Goal: Task Accomplishment & Management: Complete application form

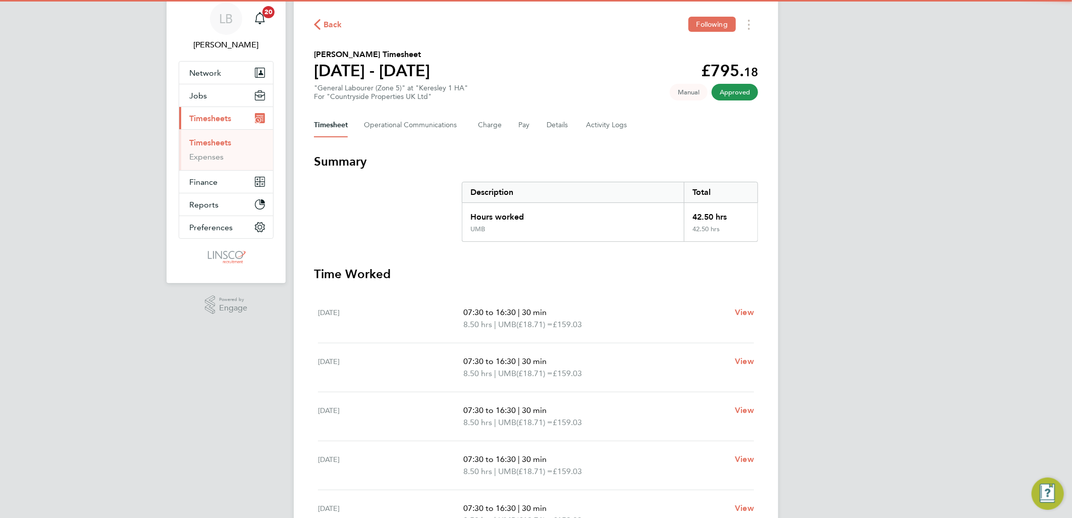
scroll to position [56, 0]
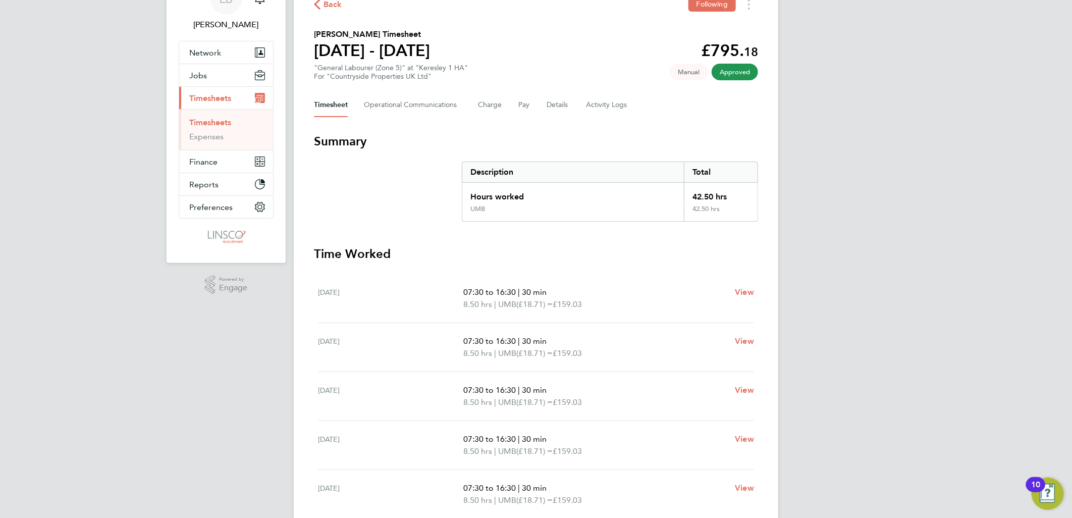
drag, startPoint x: 331, startPoint y: 4, endPoint x: 36, endPoint y: 17, distance: 295.0
click at [331, 4] on span "Back" at bounding box center [332, 4] width 19 height 12
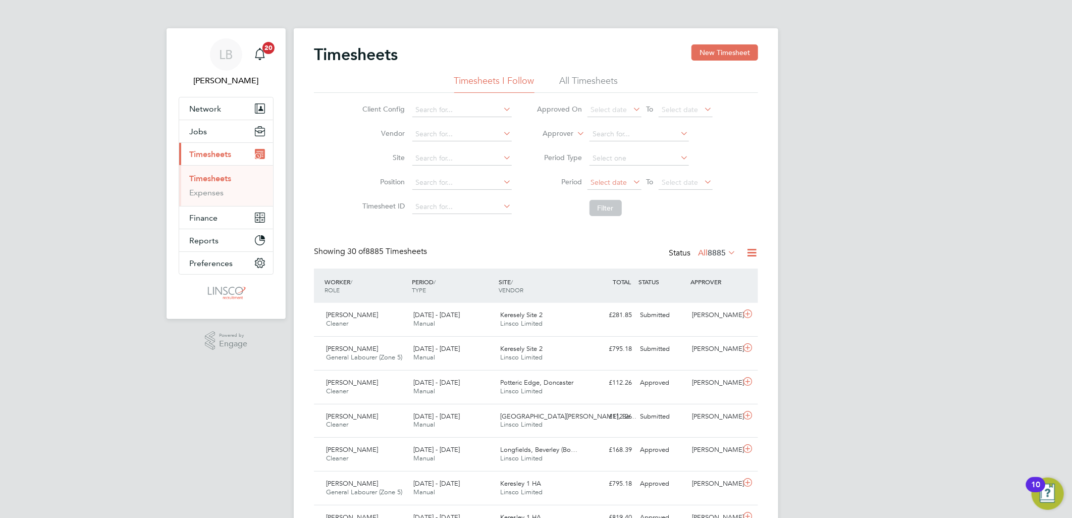
drag, startPoint x: 615, startPoint y: 180, endPoint x: 615, endPoint y: 188, distance: 7.6
click at [615, 180] on span "Select date" at bounding box center [609, 182] width 36 height 9
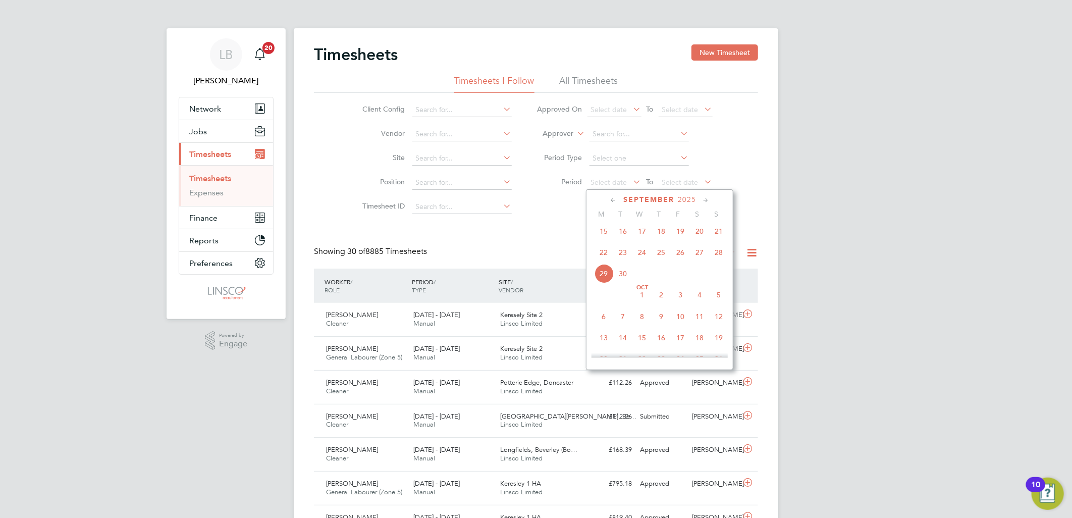
click at [605, 258] on span "22" at bounding box center [603, 252] width 19 height 19
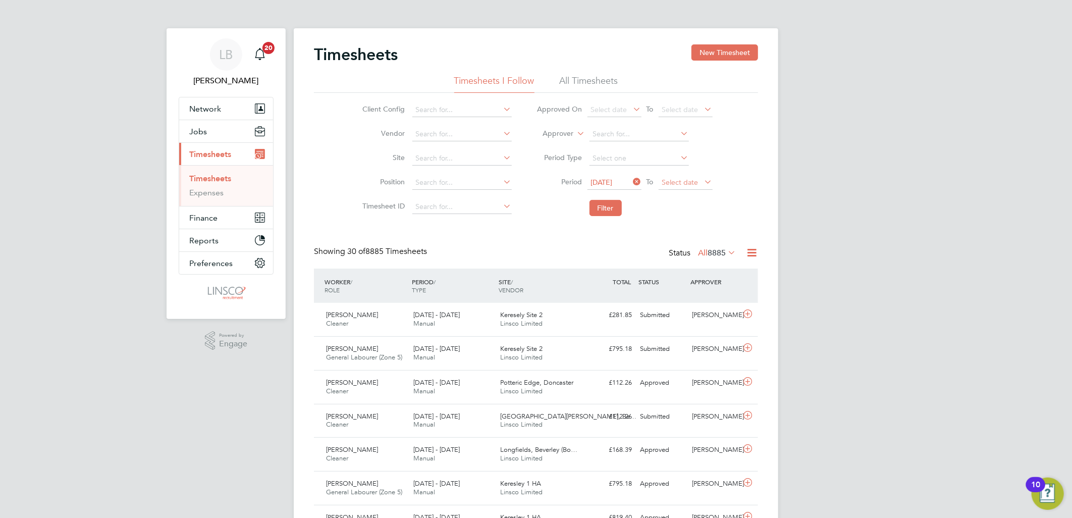
click at [688, 183] on span "Select date" at bounding box center [680, 182] width 36 height 9
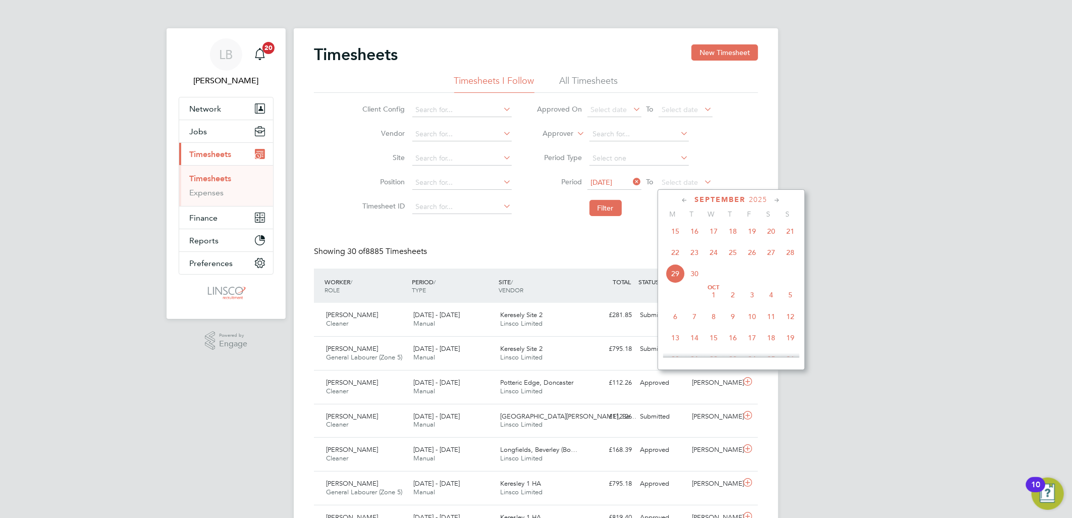
click at [790, 254] on span "28" at bounding box center [790, 252] width 19 height 19
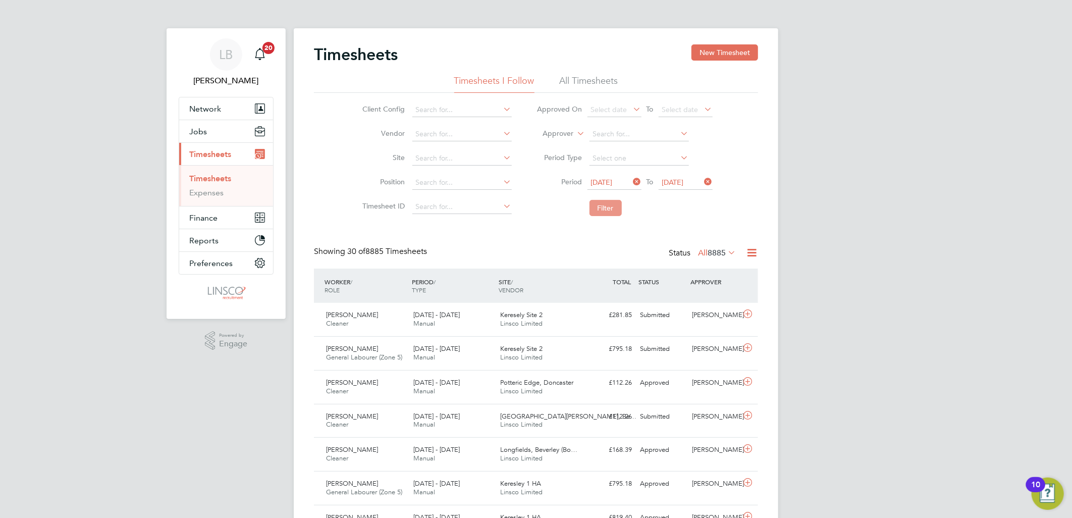
click at [604, 208] on button "Filter" at bounding box center [605, 208] width 32 height 16
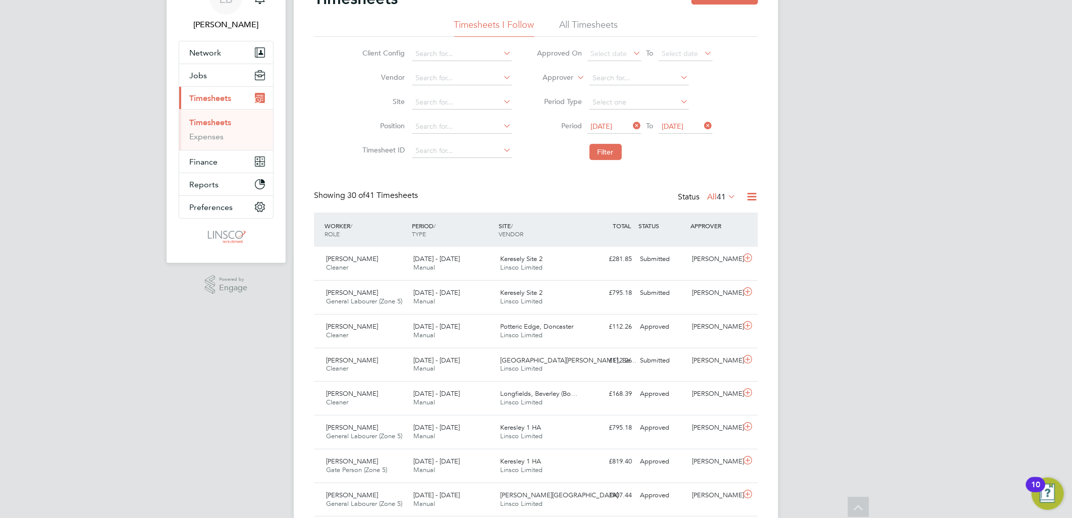
click at [713, 194] on label "All 41" at bounding box center [721, 197] width 29 height 10
click at [723, 252] on li "Approved" at bounding box center [715, 257] width 46 height 14
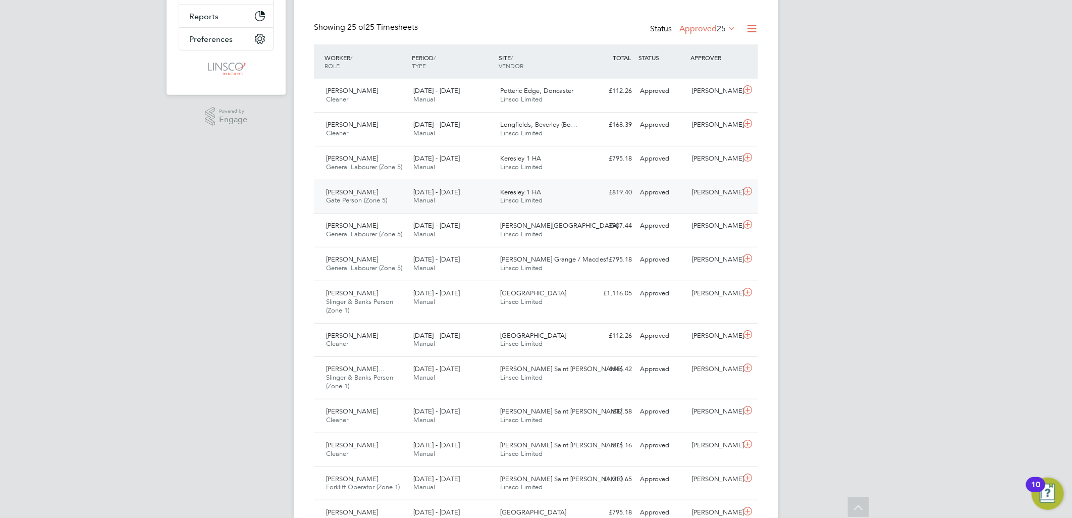
click at [497, 185] on div "Keresley 1 HA Linsco Limited" at bounding box center [540, 196] width 87 height 25
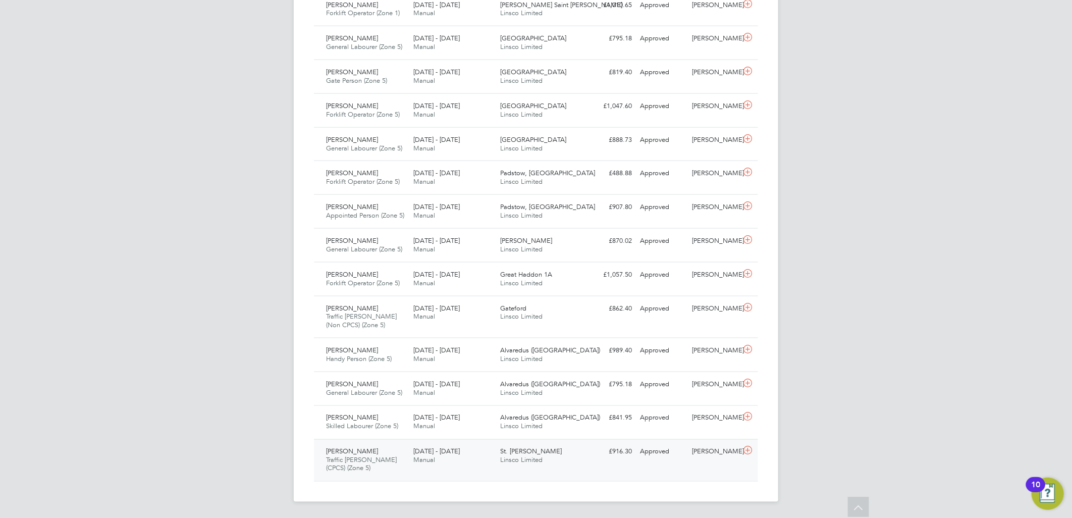
click at [533, 450] on span "St. Lawrence Fold" at bounding box center [532, 451] width 62 height 9
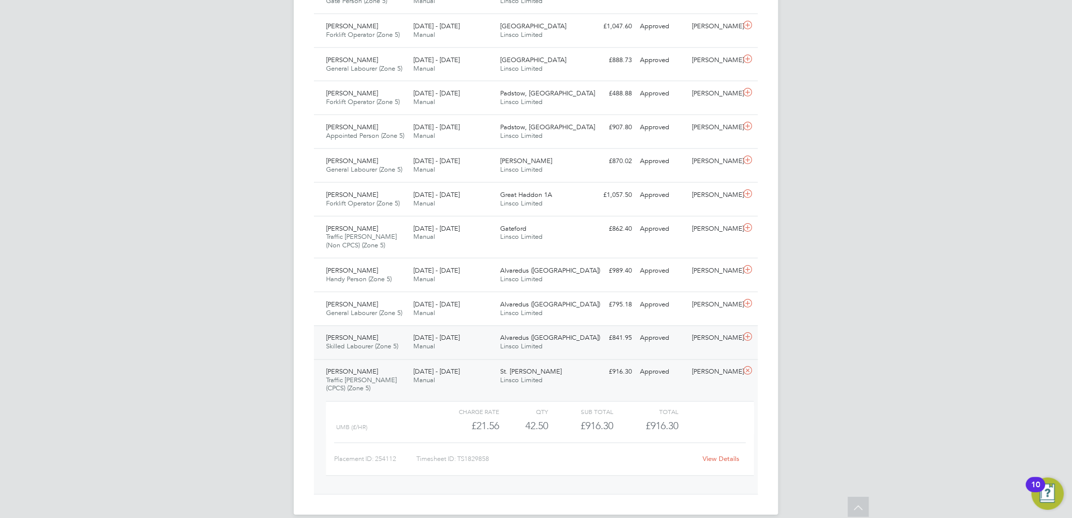
drag, startPoint x: 374, startPoint y: 346, endPoint x: 411, endPoint y: 346, distance: 36.8
click at [374, 346] on span "Skilled Labourer (Zone 5)" at bounding box center [362, 346] width 72 height 9
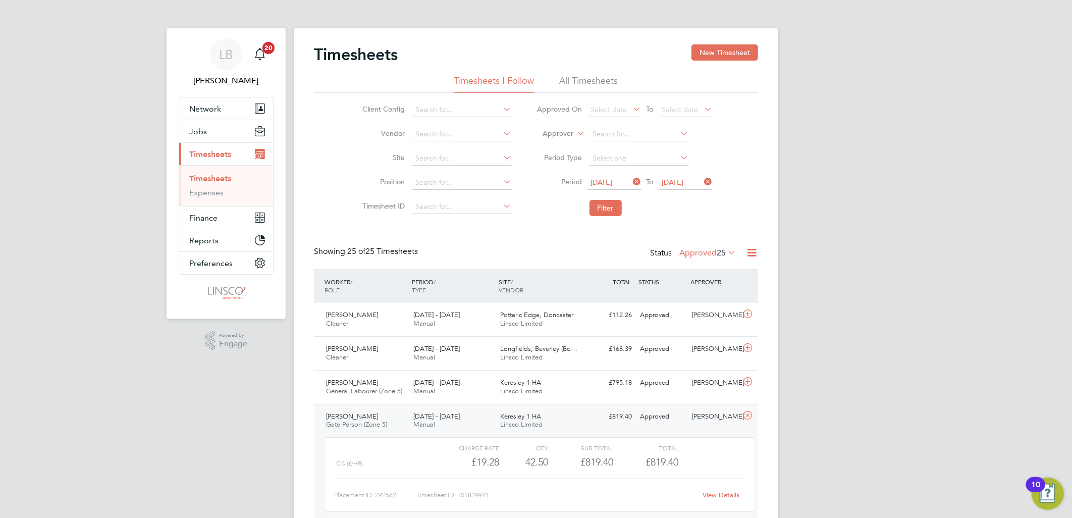
click at [685, 251] on label "Approved 25" at bounding box center [707, 253] width 57 height 10
click at [695, 299] on li "Submitted" at bounding box center [702, 299] width 46 height 14
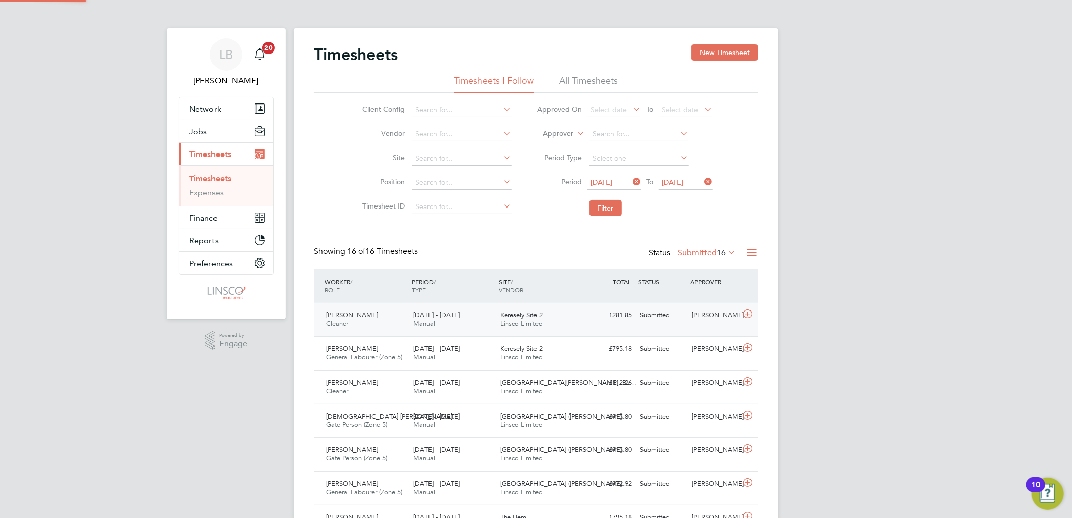
scroll to position [25, 88]
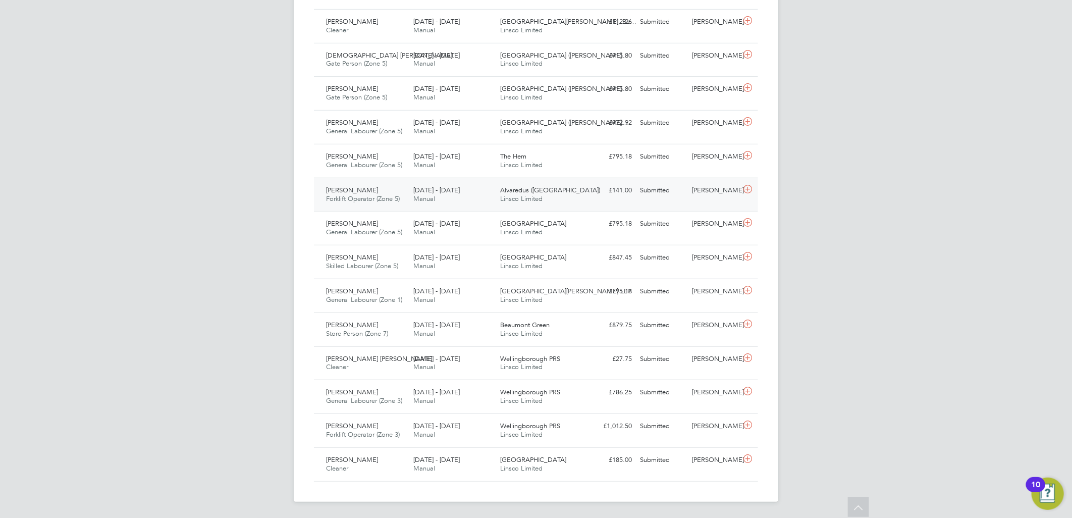
click at [430, 193] on span "22 - 28 Sep 2025" at bounding box center [436, 190] width 46 height 9
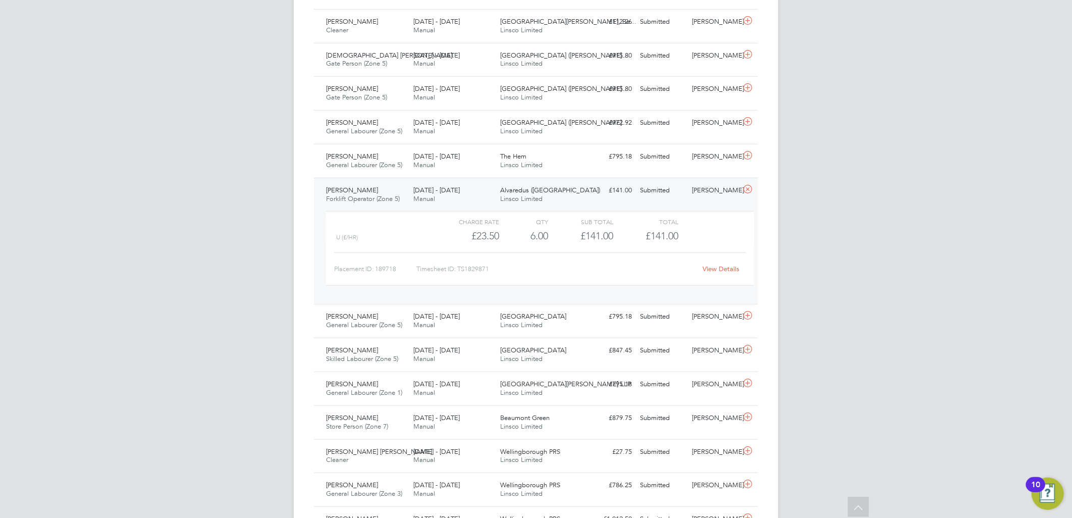
click at [730, 264] on link "View Details" at bounding box center [721, 268] width 37 height 9
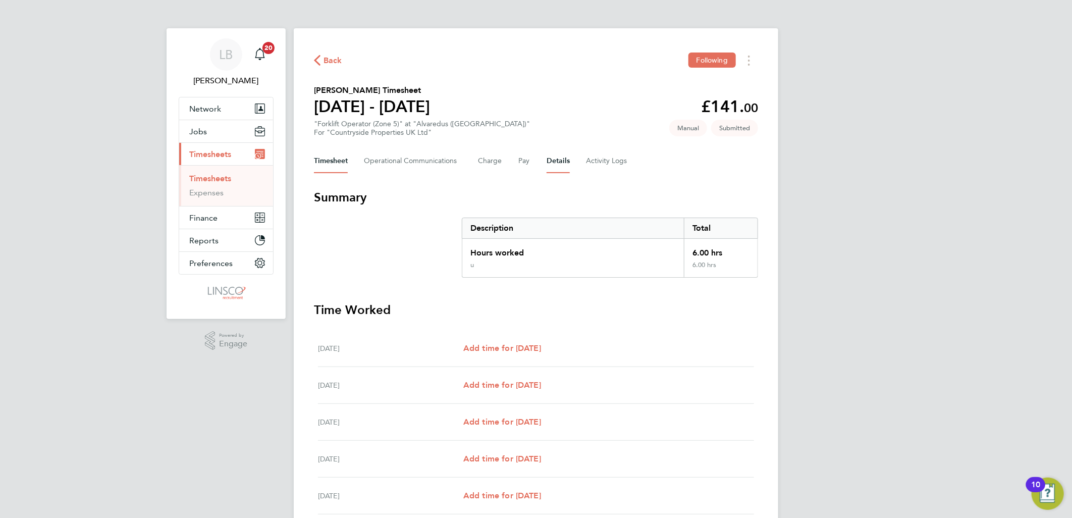
click at [553, 163] on button "Details" at bounding box center [558, 161] width 23 height 24
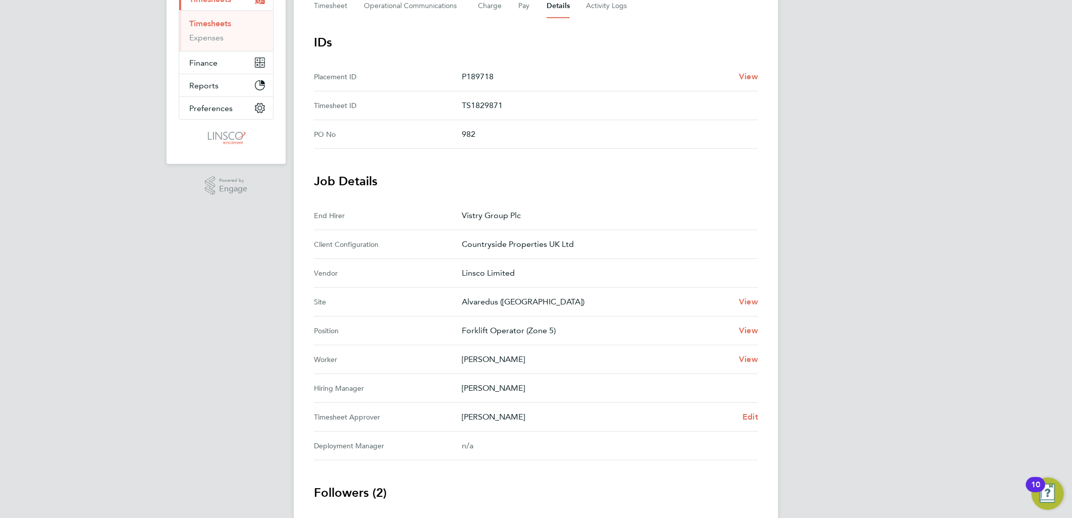
scroll to position [168, 0]
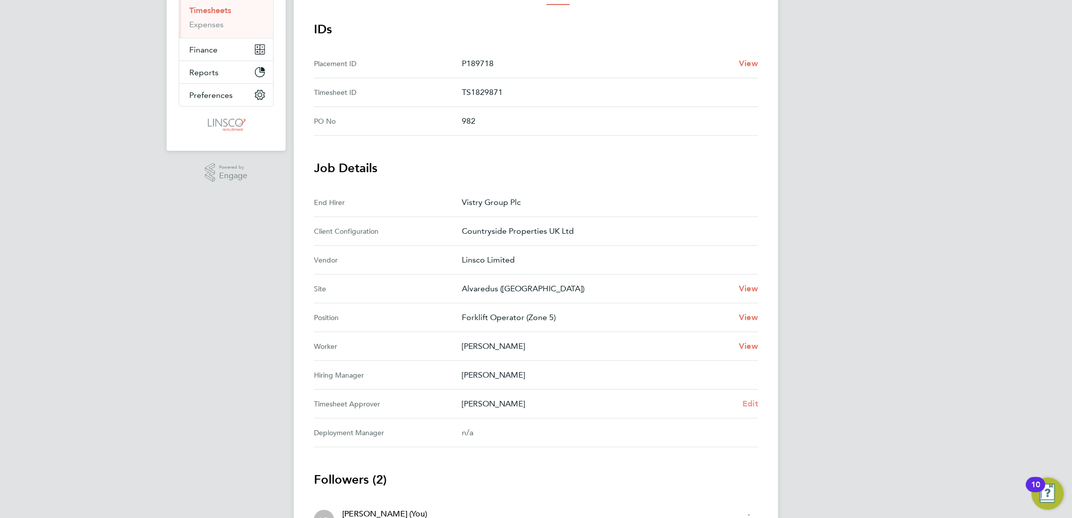
click at [749, 400] on span "Edit" at bounding box center [750, 404] width 16 height 10
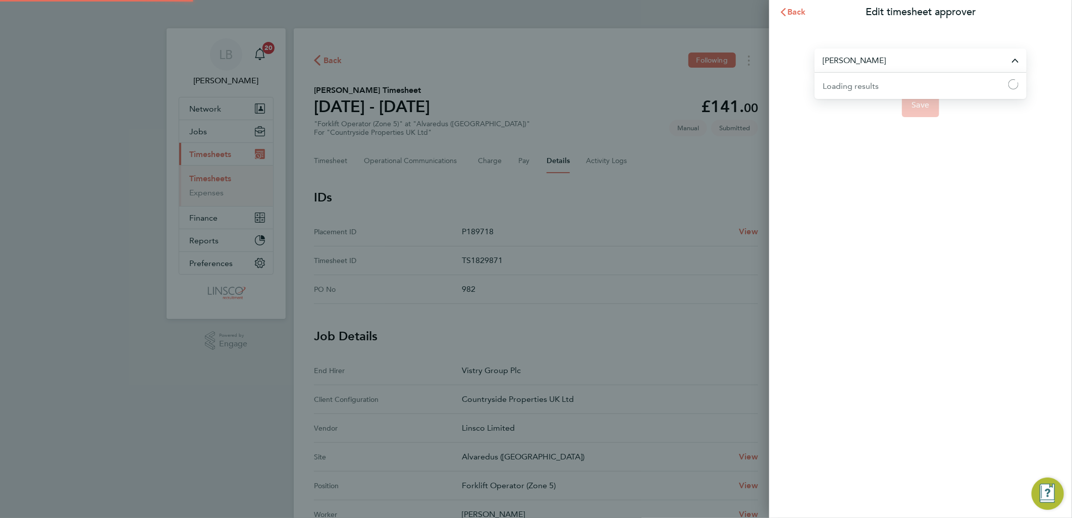
click at [859, 48] on input "David Connolly" at bounding box center [921, 60] width 212 height 24
click at [865, 64] on input "David Connolly" at bounding box center [921, 60] width 212 height 24
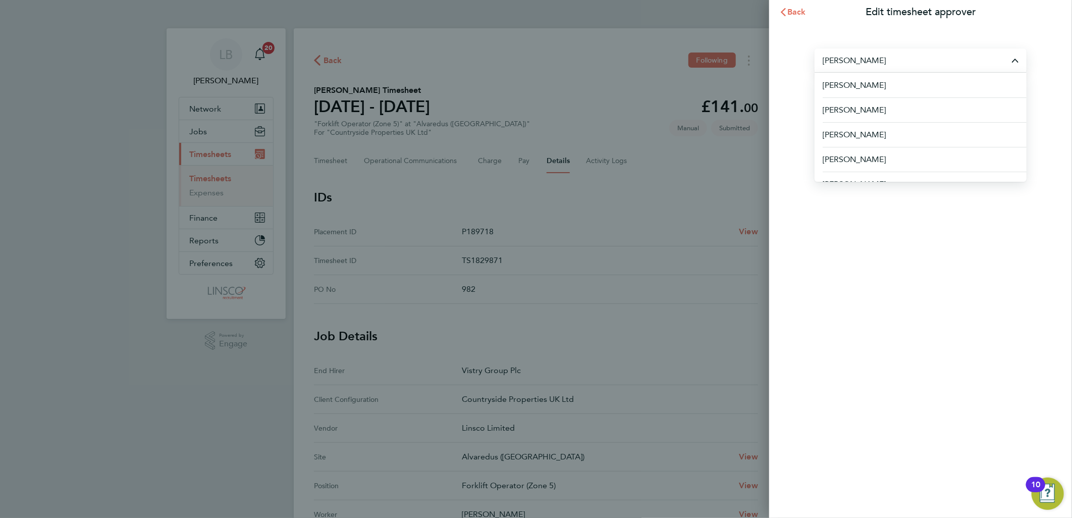
click at [865, 61] on input "David Connolly" at bounding box center [921, 60] width 212 height 24
click at [912, 58] on input "David Connolly" at bounding box center [921, 60] width 212 height 24
drag, startPoint x: 831, startPoint y: 75, endPoint x: 725, endPoint y: 88, distance: 106.4
click at [725, 88] on div "Back Edit timesheet approver David Connolly Aaron Murray Aaron Watkins Abbie Da…" at bounding box center [536, 259] width 1072 height 518
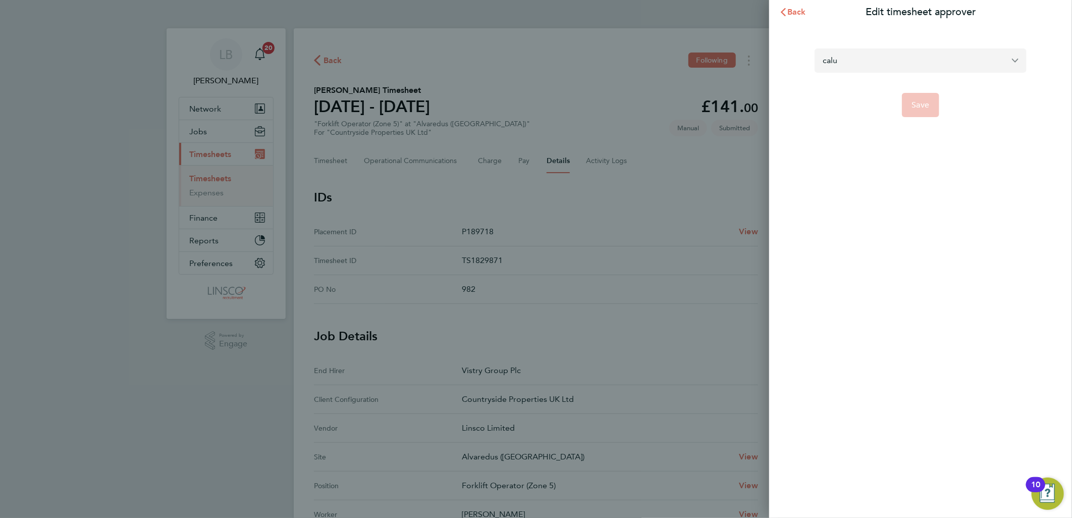
type input "calum"
click at [864, 69] on input "calum" at bounding box center [921, 60] width 212 height 24
drag, startPoint x: 869, startPoint y: 67, endPoint x: 812, endPoint y: 67, distance: 57.5
click at [812, 67] on section "calum Save" at bounding box center [920, 76] width 246 height 81
click at [904, 47] on section "cal Save" at bounding box center [920, 76] width 246 height 81
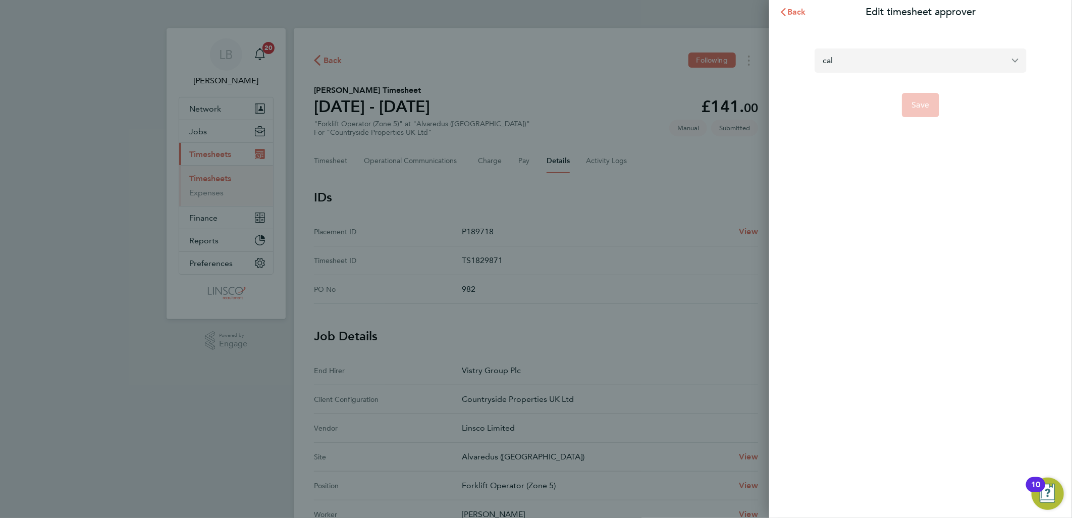
click at [875, 61] on input "cal" at bounding box center [921, 60] width 212 height 24
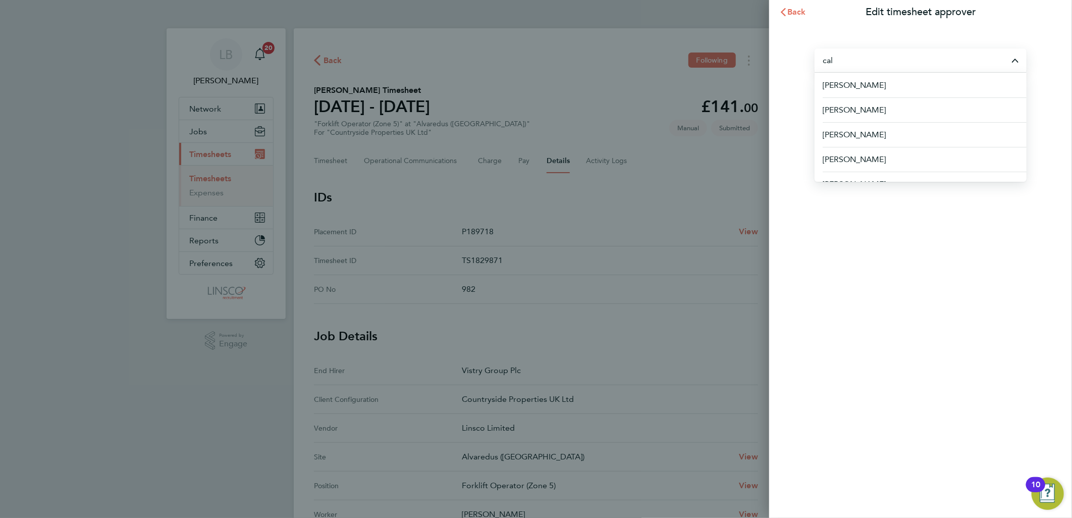
click at [858, 59] on input "cal" at bounding box center [921, 60] width 212 height 24
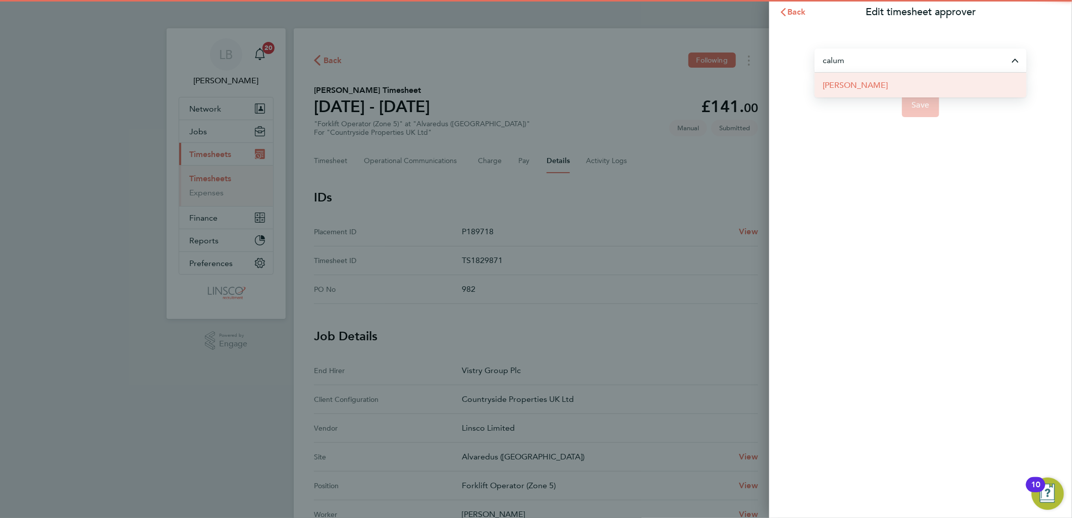
click at [876, 82] on span "Calum Madden" at bounding box center [855, 85] width 65 height 12
type input "Calum Madden"
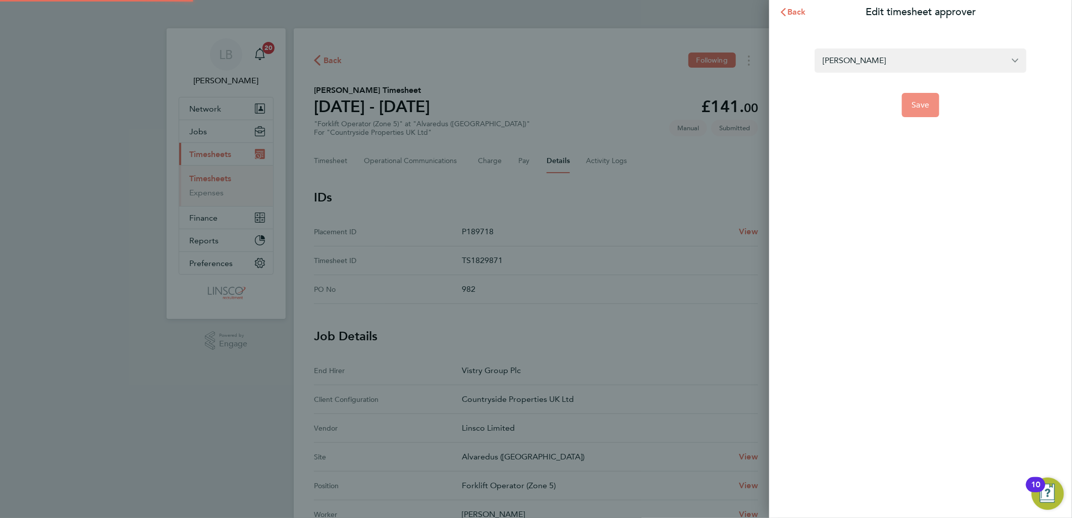
click at [935, 110] on button "Save" at bounding box center [921, 105] width 38 height 24
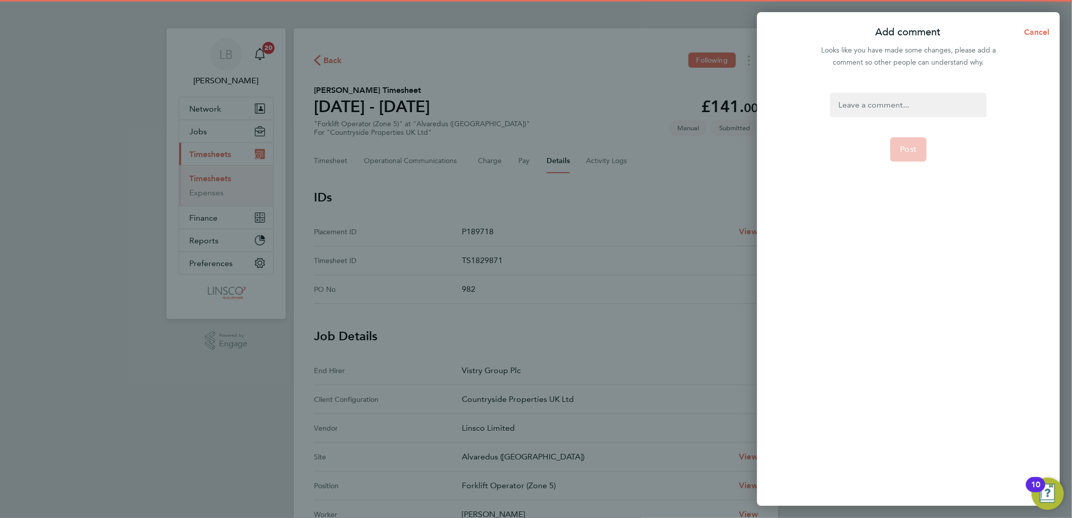
click at [873, 104] on div at bounding box center [908, 105] width 156 height 24
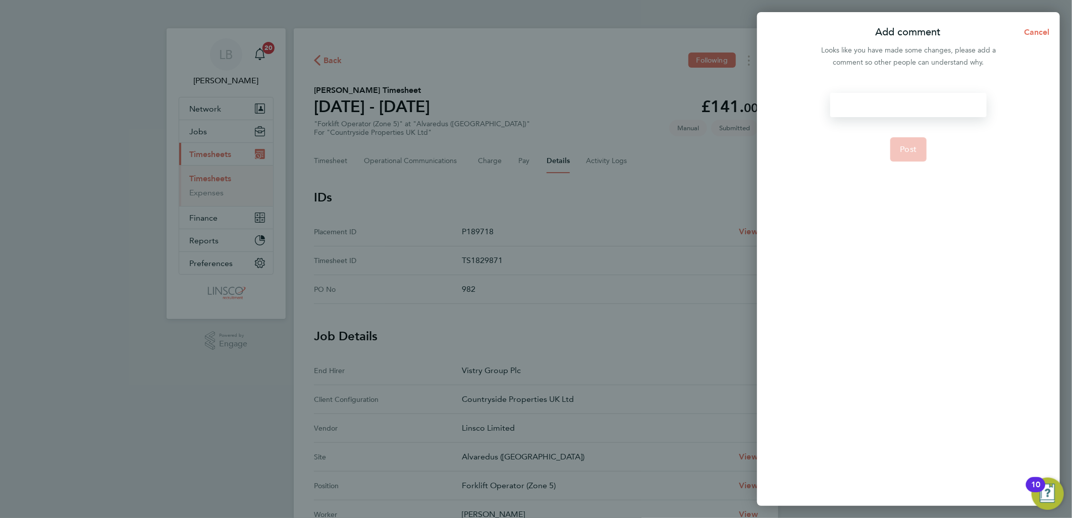
click at [873, 104] on div at bounding box center [908, 105] width 156 height 24
click at [907, 160] on button "Post" at bounding box center [908, 149] width 37 height 24
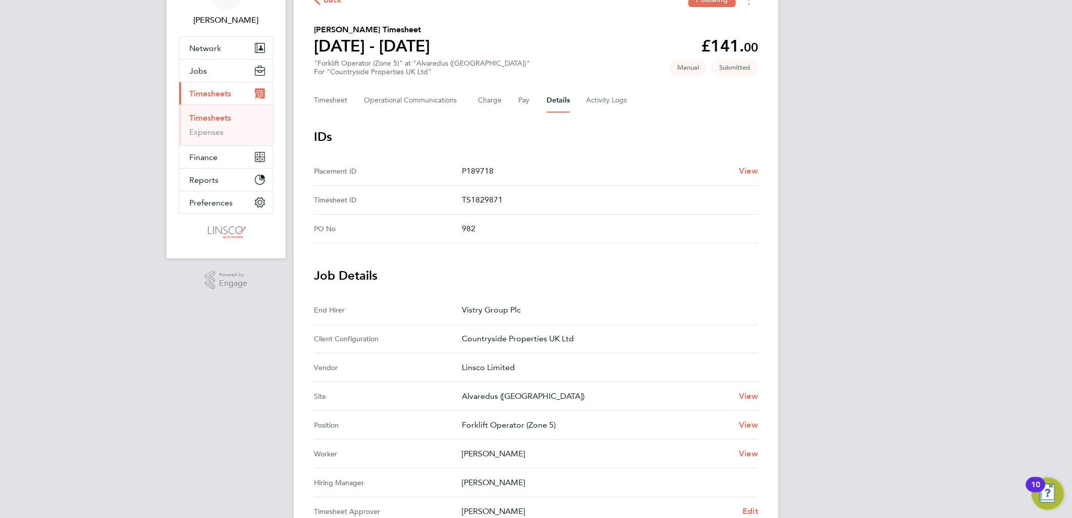
scroll to position [280, 0]
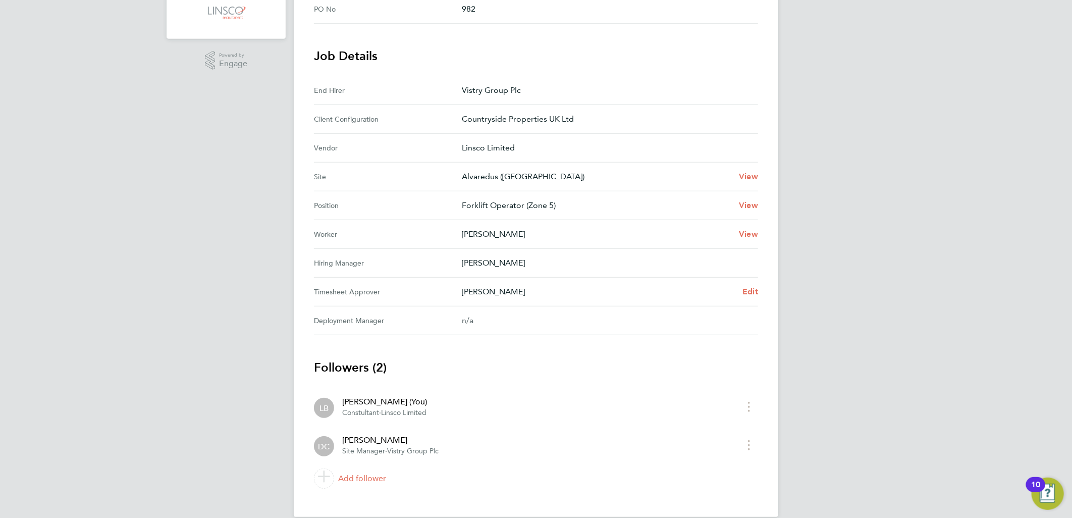
drag, startPoint x: 773, startPoint y: 294, endPoint x: 313, endPoint y: 78, distance: 507.8
click at [313, 78] on div "Back Following Michael Badmos's Timesheet 22 - 28 Sept 2025 £141. 00 "Forklift …" at bounding box center [536, 132] width 484 height 769
drag, startPoint x: 313, startPoint y: 78, endPoint x: 622, endPoint y: 314, distance: 388.8
click at [604, 308] on Manager "Deployment Manager n/a" at bounding box center [536, 320] width 444 height 29
drag, startPoint x: 709, startPoint y: 327, endPoint x: 346, endPoint y: 132, distance: 411.8
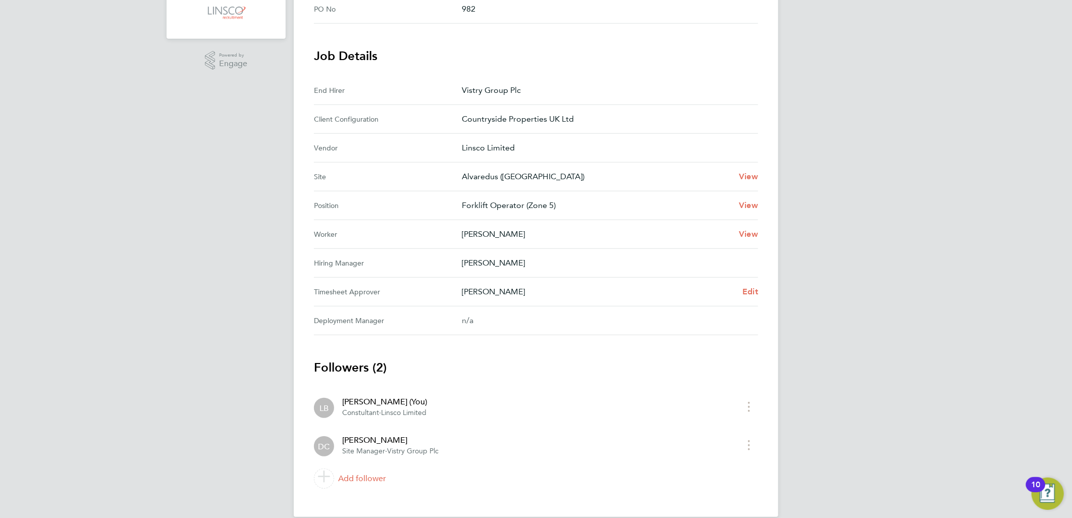
click at [346, 132] on section "Job Details End Hirer Vistry Group Plc Client Configuration Countryside Propert…" at bounding box center [536, 191] width 444 height 287
drag, startPoint x: 346, startPoint y: 132, endPoint x: 580, endPoint y: 374, distance: 337.6
click at [613, 344] on app-timesheet-details "IDs Placement ID P189718 View Timesheet ID TS1829871 PO No 982 Job Details End …" at bounding box center [536, 200] width 444 height 583
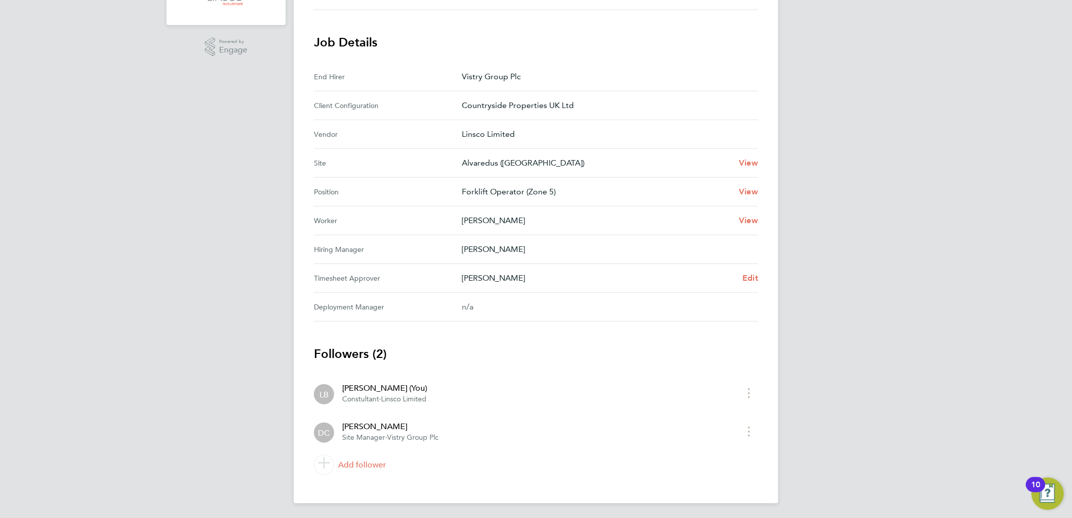
scroll to position [0, 0]
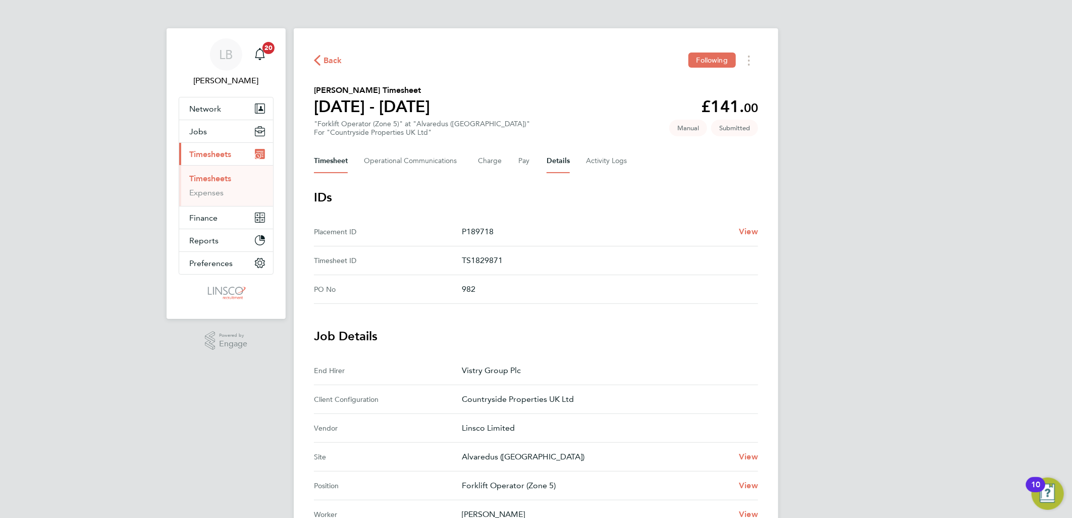
click at [328, 156] on button "Timesheet" at bounding box center [331, 161] width 34 height 24
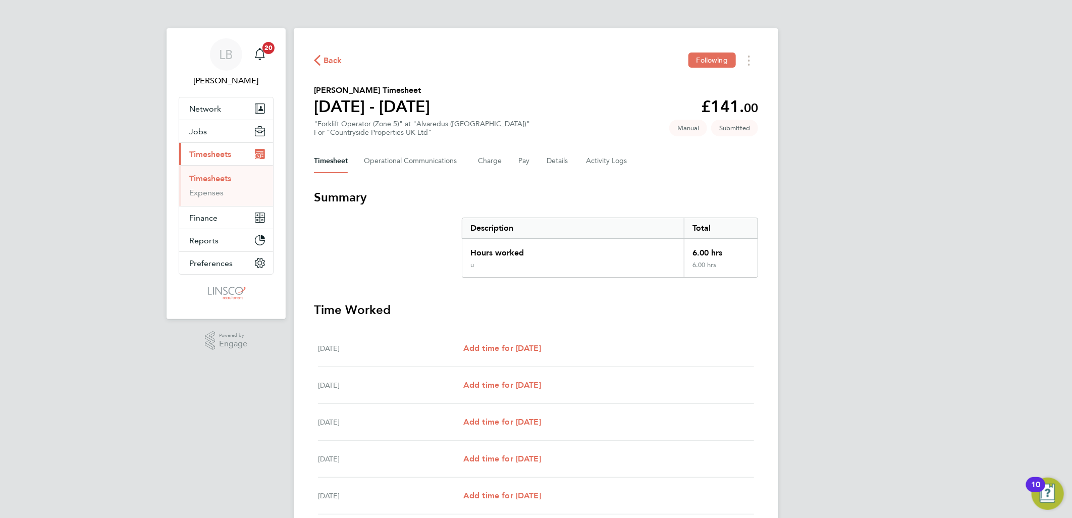
click at [323, 59] on span "Back" at bounding box center [332, 61] width 19 height 12
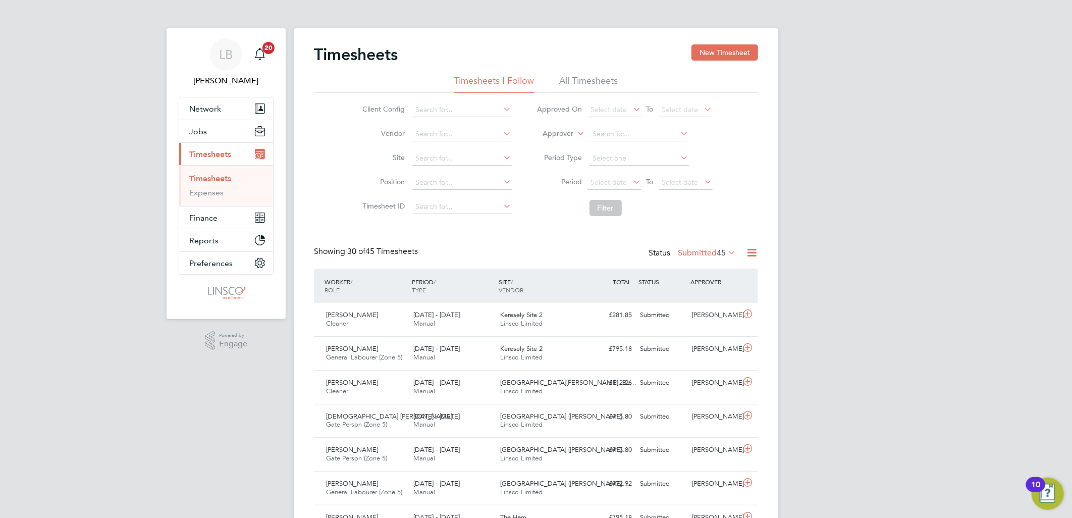
click at [697, 254] on label "Submitted 45" at bounding box center [707, 253] width 58 height 10
click at [598, 178] on span "Select date" at bounding box center [609, 182] width 36 height 9
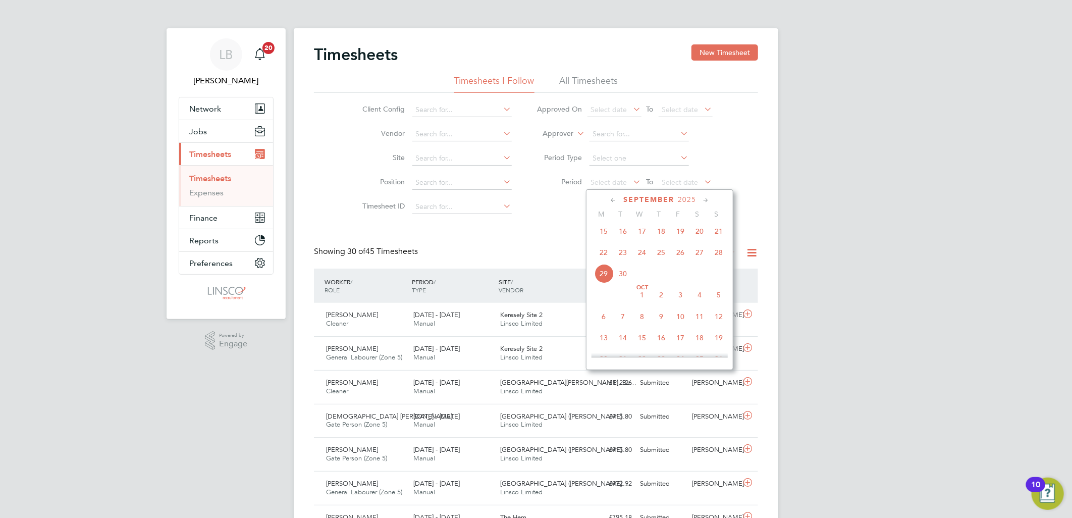
click at [604, 259] on span "22" at bounding box center [603, 252] width 19 height 19
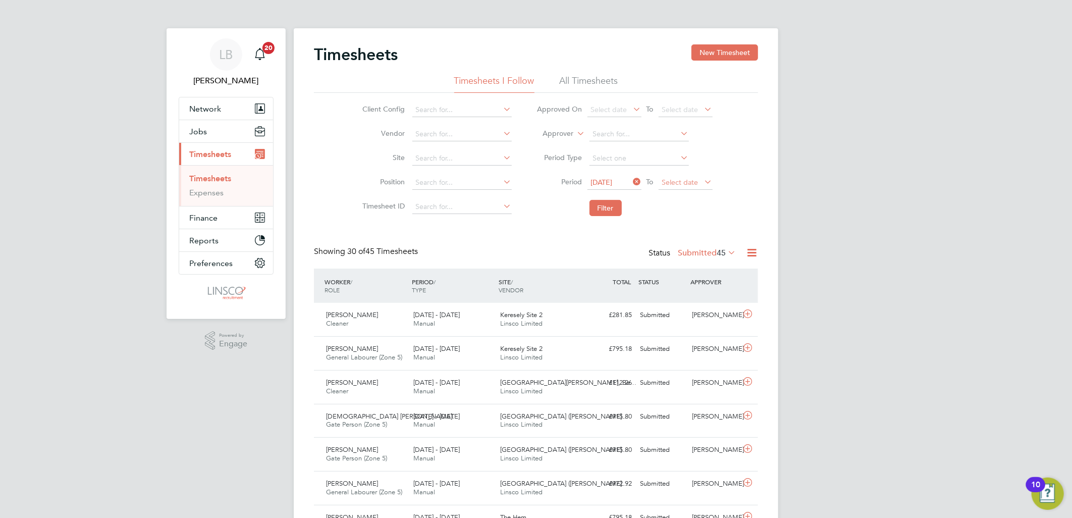
click at [675, 188] on span "Select date" at bounding box center [686, 183] width 54 height 14
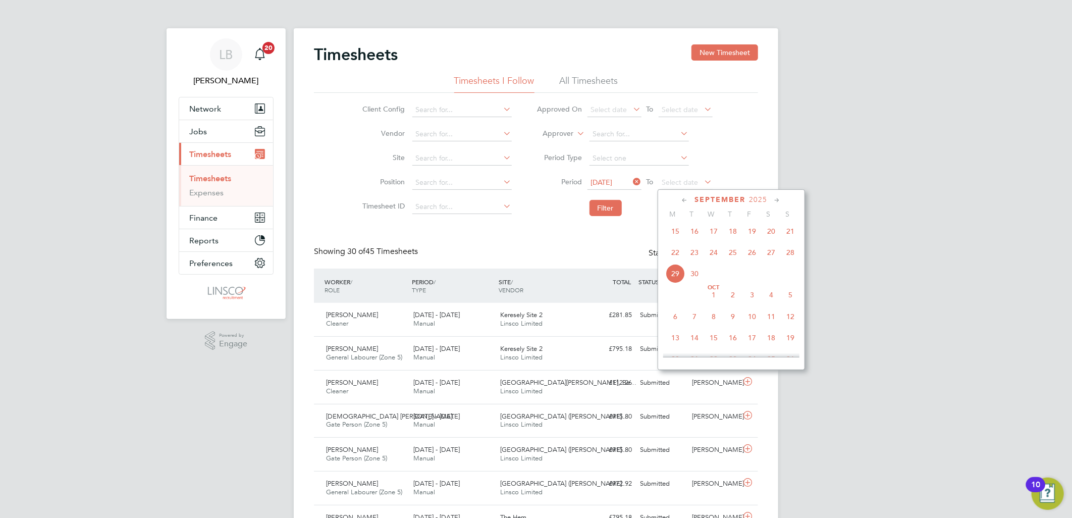
drag, startPoint x: 795, startPoint y: 260, endPoint x: 723, endPoint y: 249, distance: 73.5
click at [795, 259] on span "28" at bounding box center [790, 252] width 19 height 19
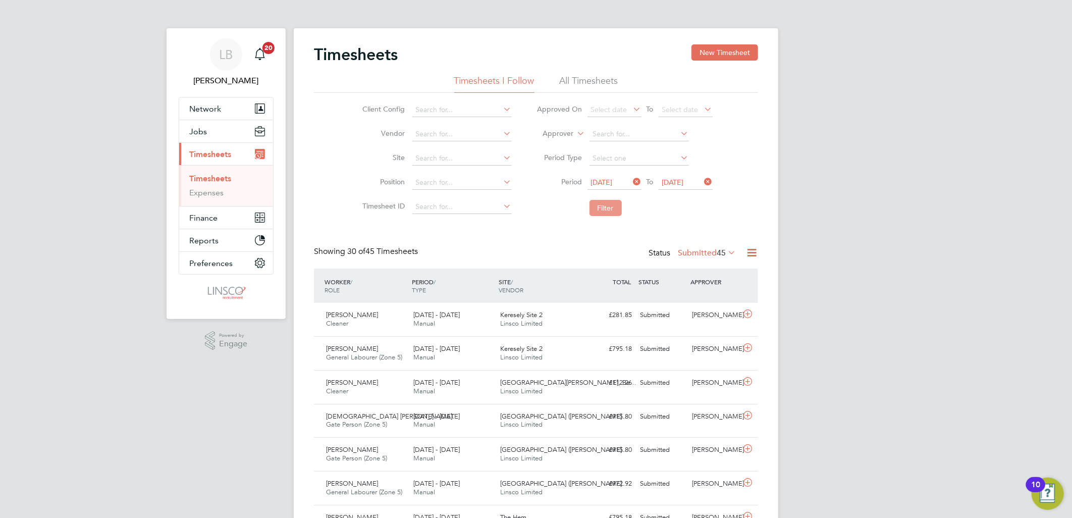
click at [602, 210] on button "Filter" at bounding box center [605, 208] width 32 height 16
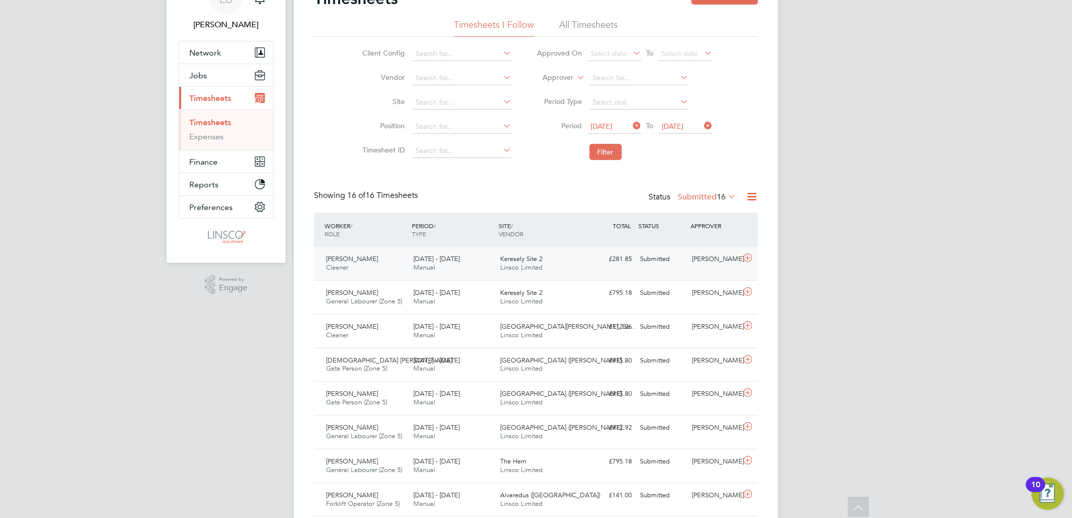
click at [426, 251] on div "22 - 28 Sep 2025 Manual" at bounding box center [452, 263] width 87 height 25
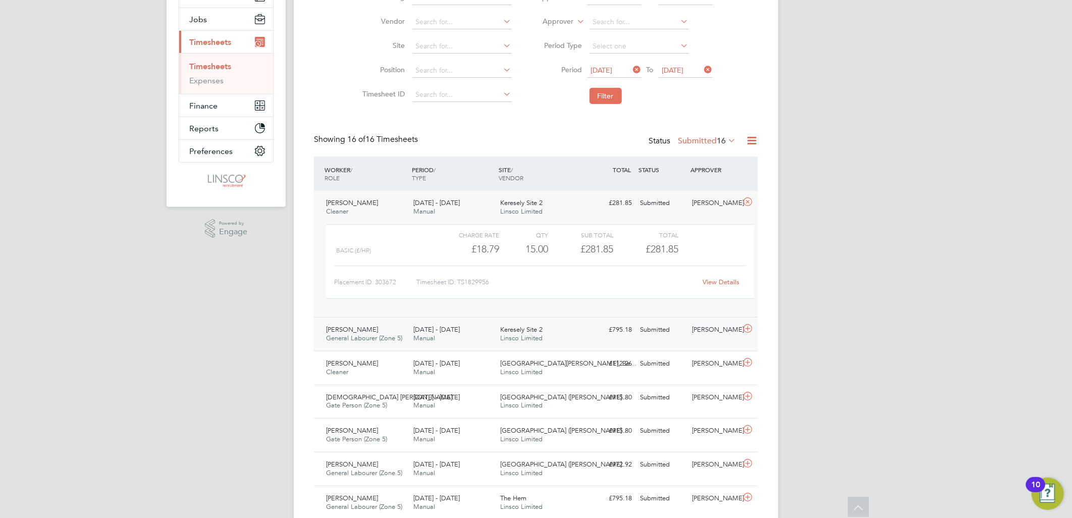
drag, startPoint x: 380, startPoint y: 329, endPoint x: 405, endPoint y: 329, distance: 24.7
click at [380, 329] on div "Cameron Shanks General Labourer (Zone 5) 22 - 28 Sep 2025" at bounding box center [365, 333] width 87 height 25
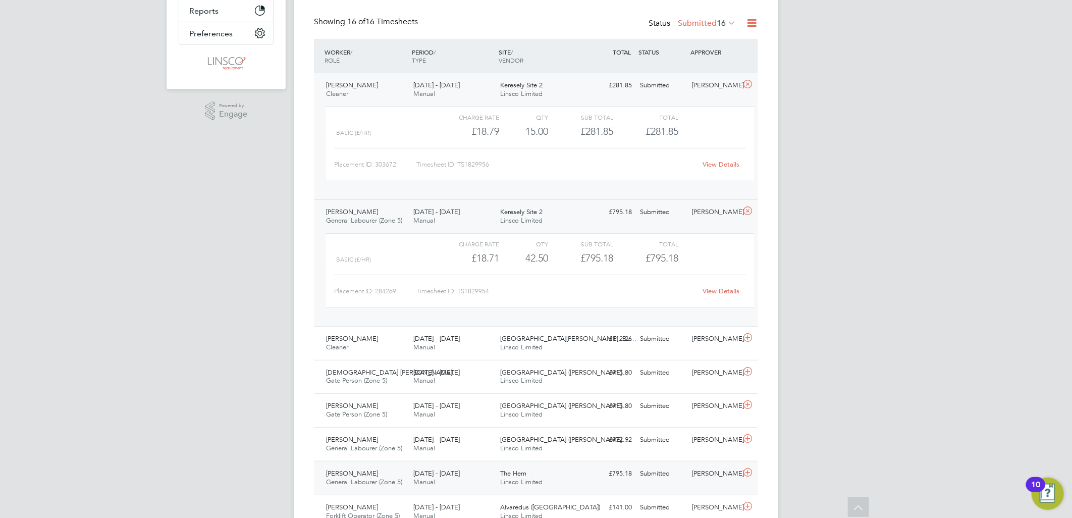
scroll to position [392, 0]
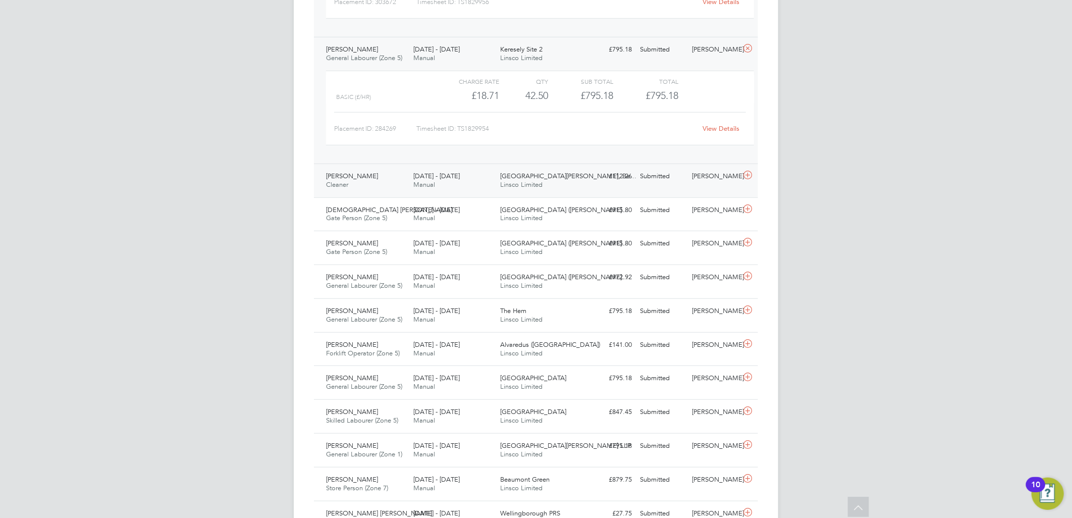
click at [422, 184] on span "Manual" at bounding box center [424, 184] width 22 height 9
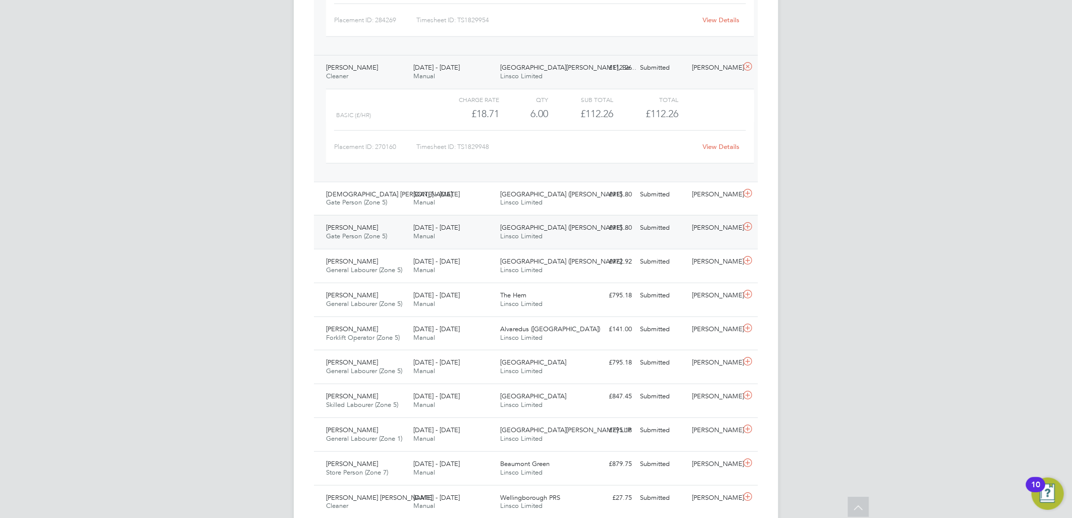
scroll to position [505, 0]
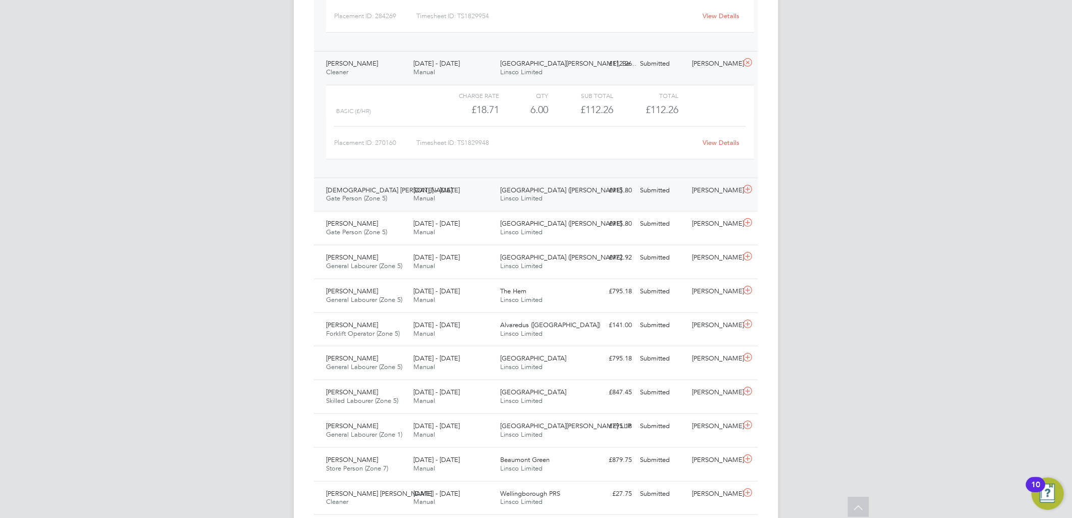
click at [491, 198] on div "22 - 28 Sep 2025 Manual" at bounding box center [452, 194] width 87 height 25
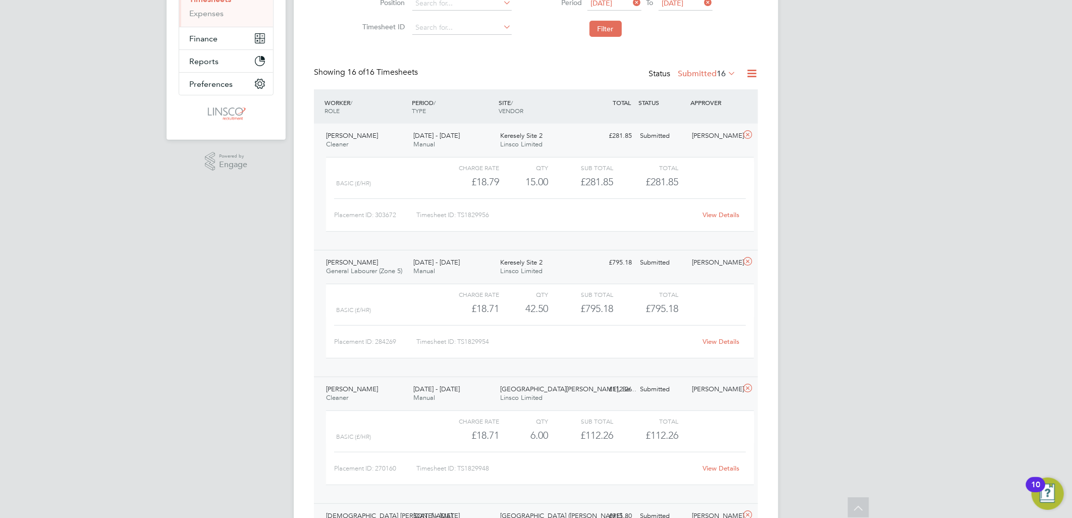
scroll to position [0, 0]
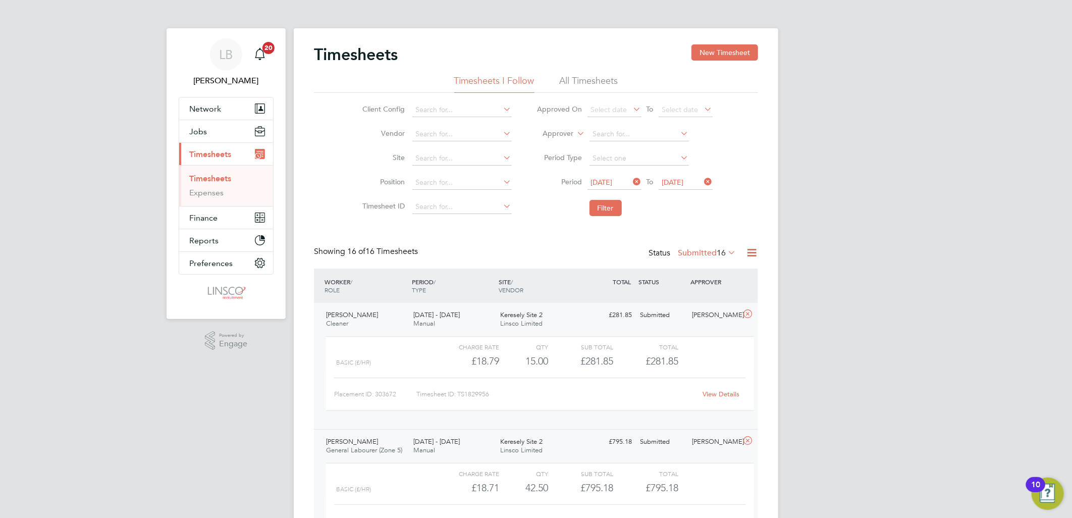
click at [687, 252] on label "Submitted 16" at bounding box center [707, 253] width 58 height 10
click at [692, 311] on li "Approved" at bounding box center [701, 313] width 46 height 14
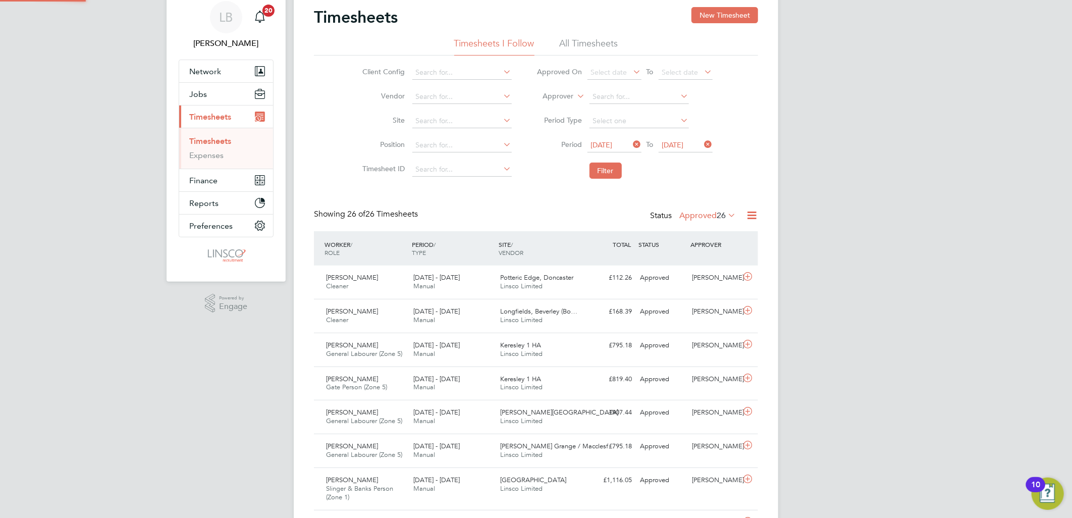
scroll to position [5, 6]
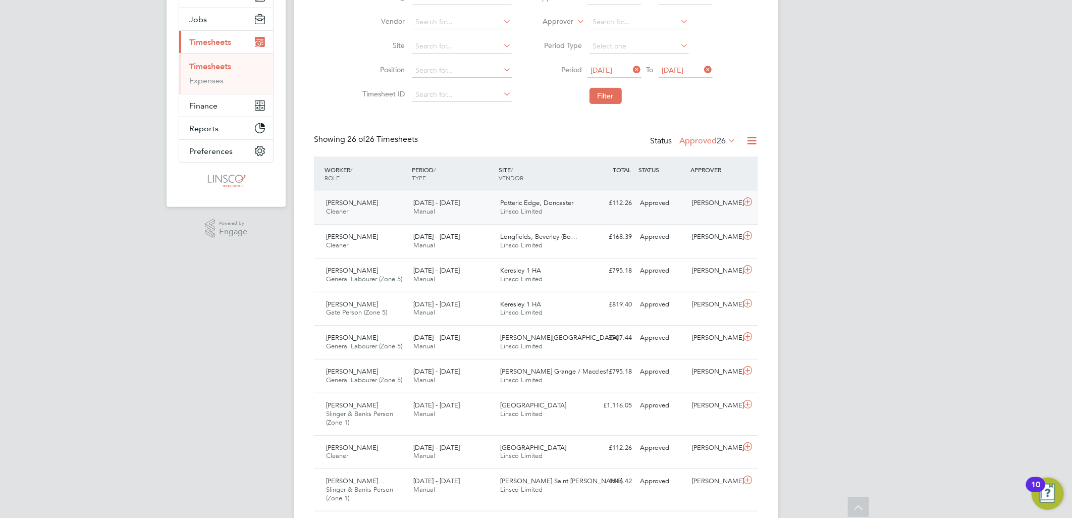
click at [356, 209] on div "Gabriel Spencer Cleaner 22 - 28 Sep 2025" at bounding box center [365, 207] width 87 height 25
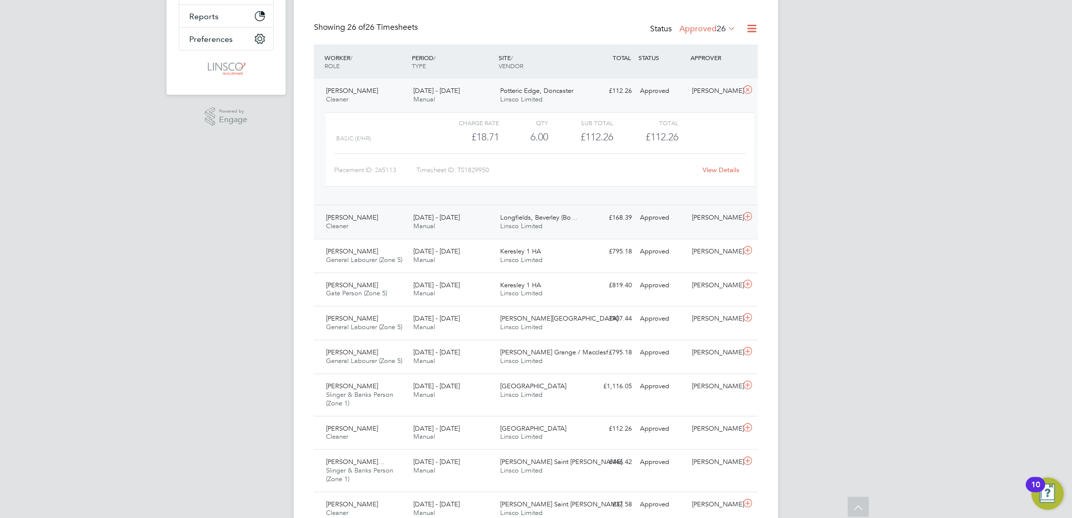
click at [578, 214] on div "Longfields, Beverley (Bo… Linsco Limited" at bounding box center [540, 221] width 87 height 25
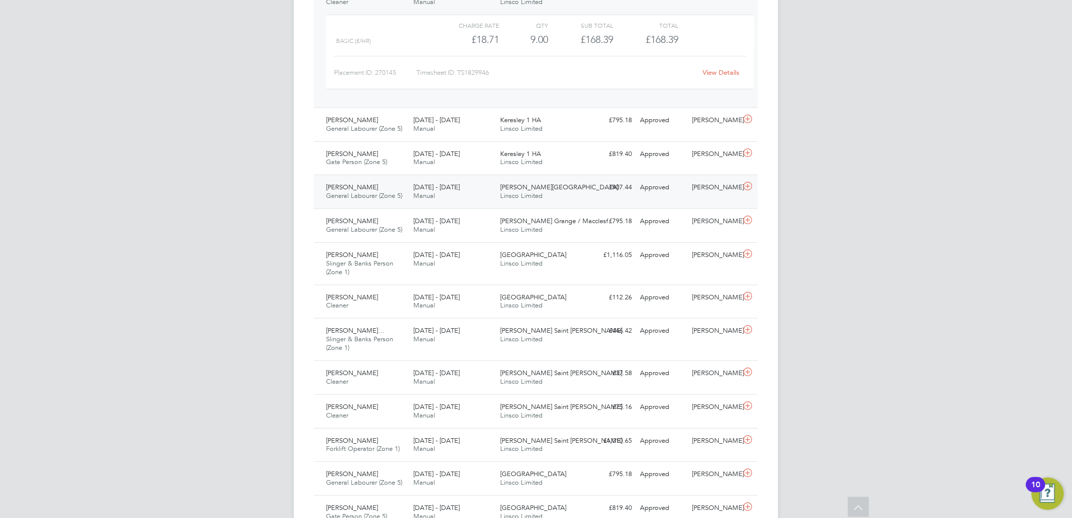
drag, startPoint x: 416, startPoint y: 184, endPoint x: 513, endPoint y: 185, distance: 96.9
click at [416, 184] on span "22 - 28 Sep 2025" at bounding box center [436, 187] width 46 height 9
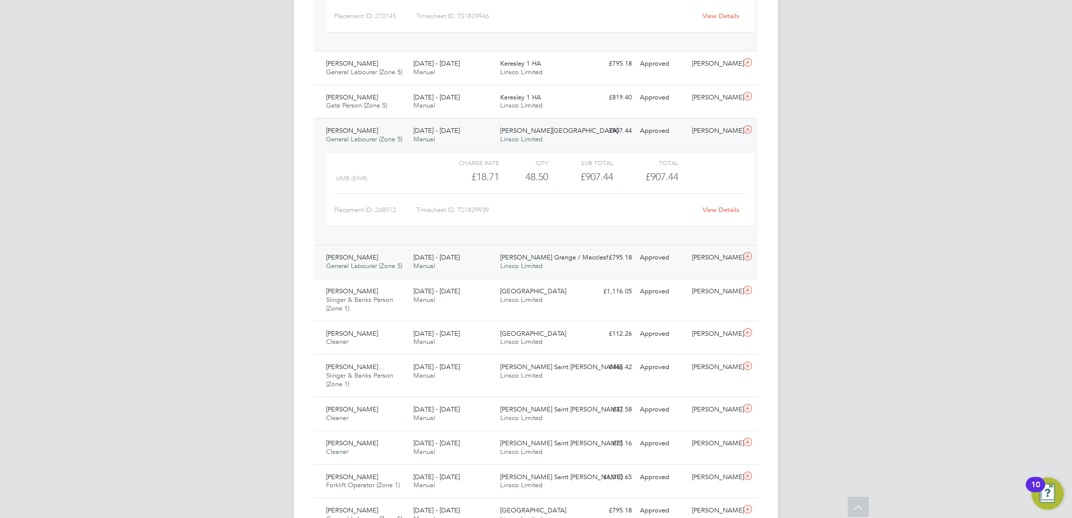
click at [480, 268] on div "22 - 28 Sep 2025 Manual" at bounding box center [452, 261] width 87 height 25
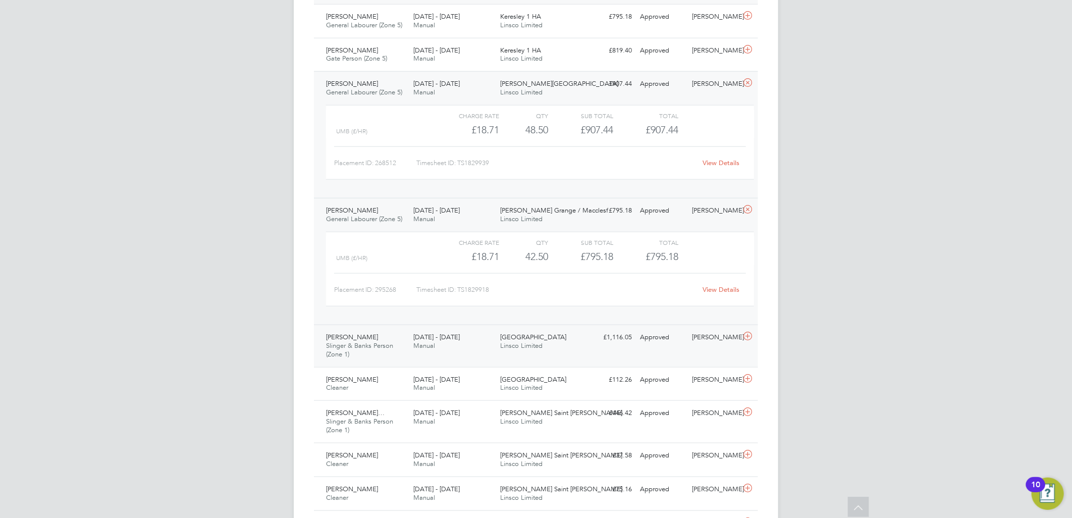
scroll to position [617, 0]
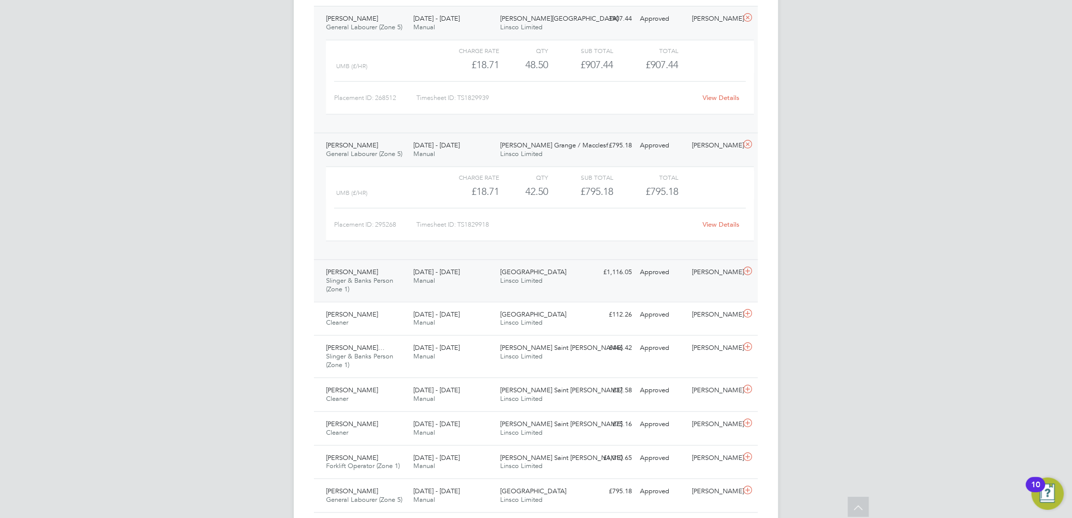
click at [416, 273] on span "22 - 28 Sep 2025" at bounding box center [436, 271] width 46 height 9
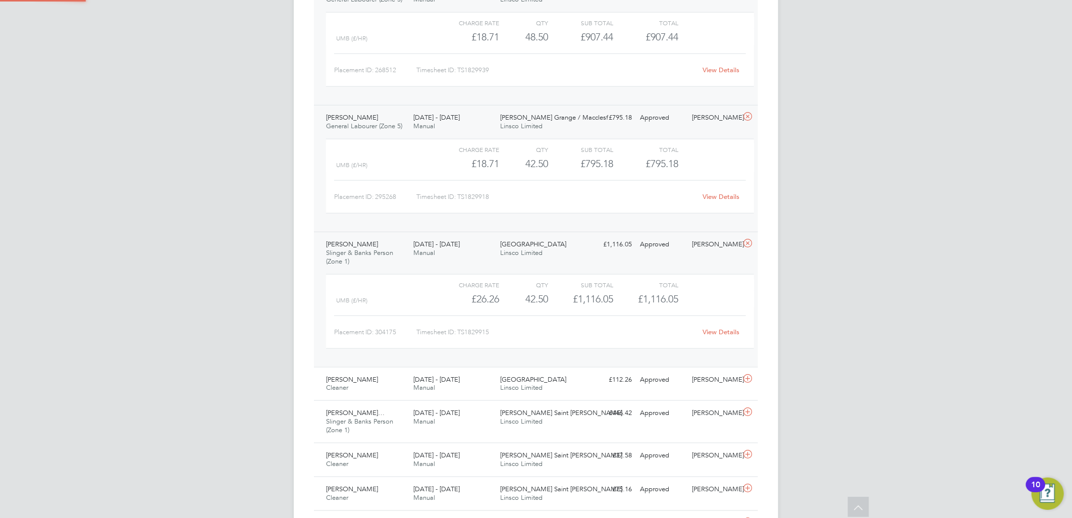
scroll to position [673, 0]
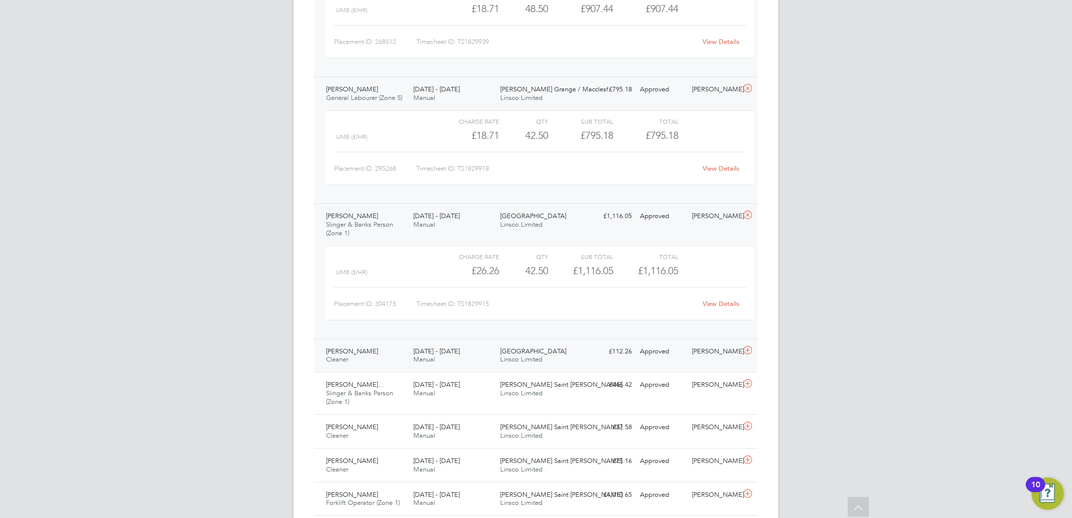
click at [460, 353] on span "22 - 28 Sep 2025" at bounding box center [436, 351] width 46 height 9
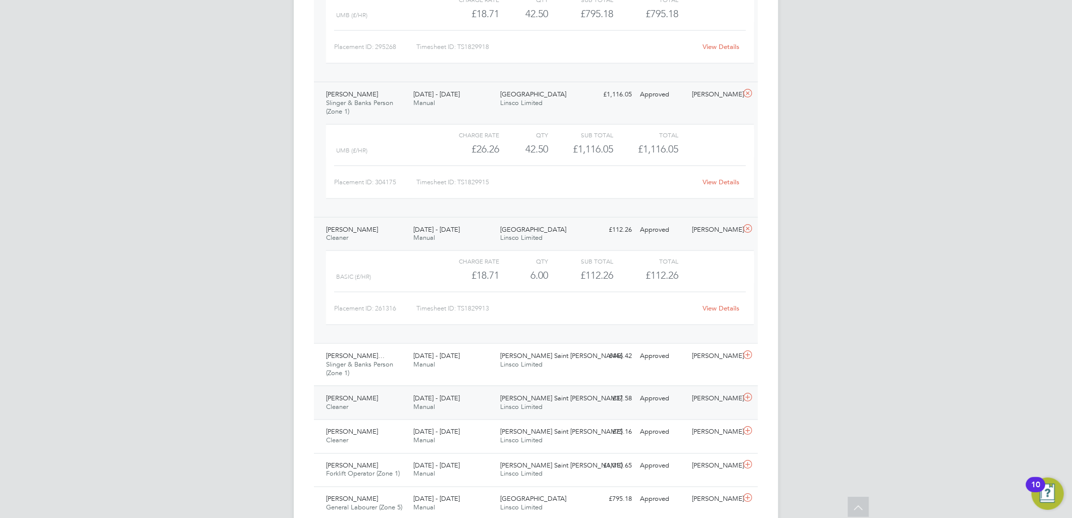
scroll to position [897, 0]
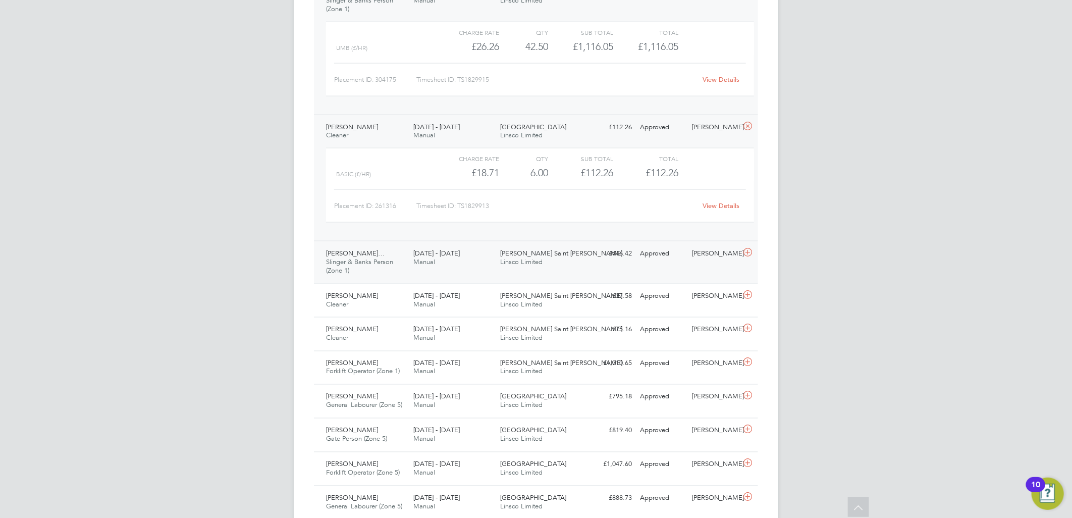
click at [529, 260] on span "Linsco Limited" at bounding box center [522, 261] width 42 height 9
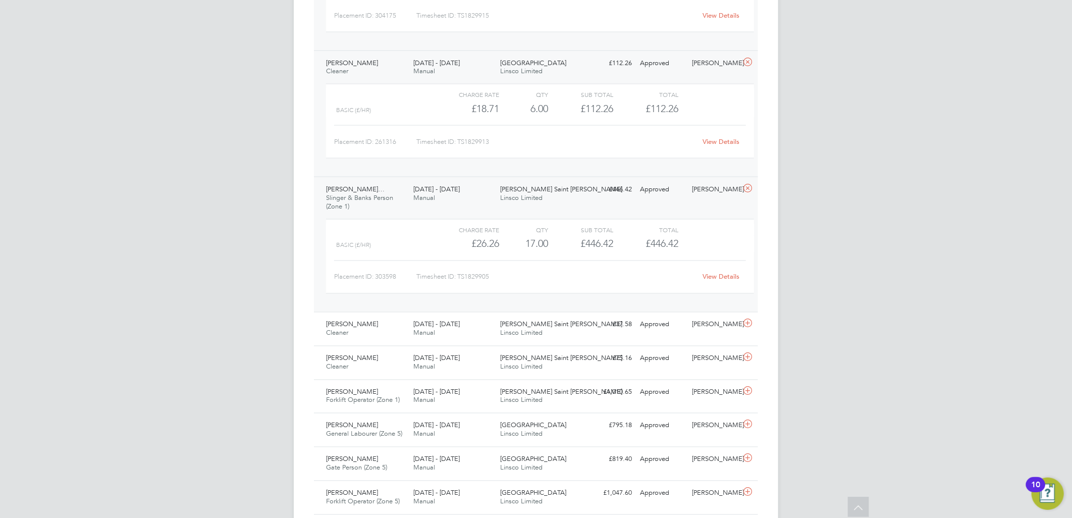
scroll to position [1121, 0]
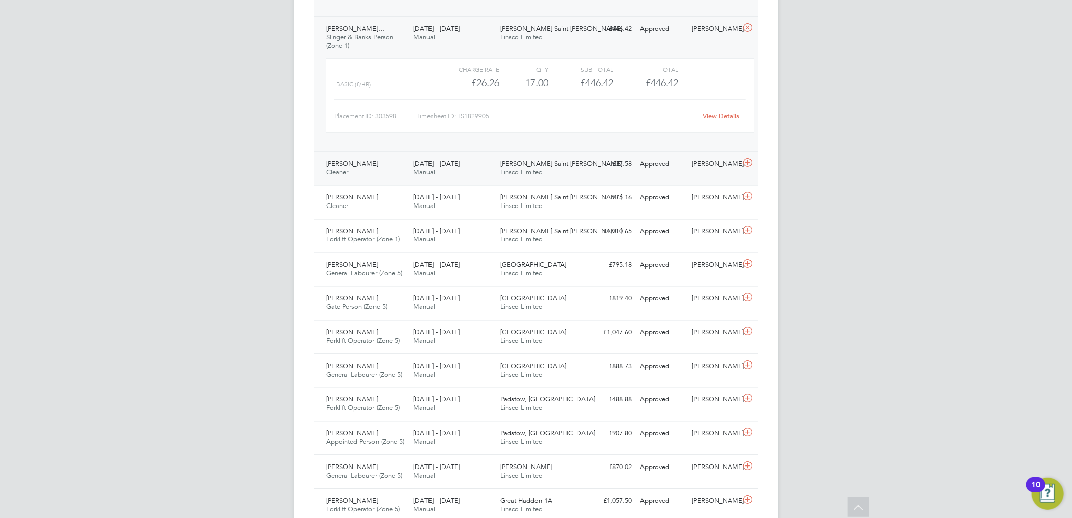
click at [493, 159] on div "22 - 28 Sep 2025 Manual" at bounding box center [452, 168] width 87 height 25
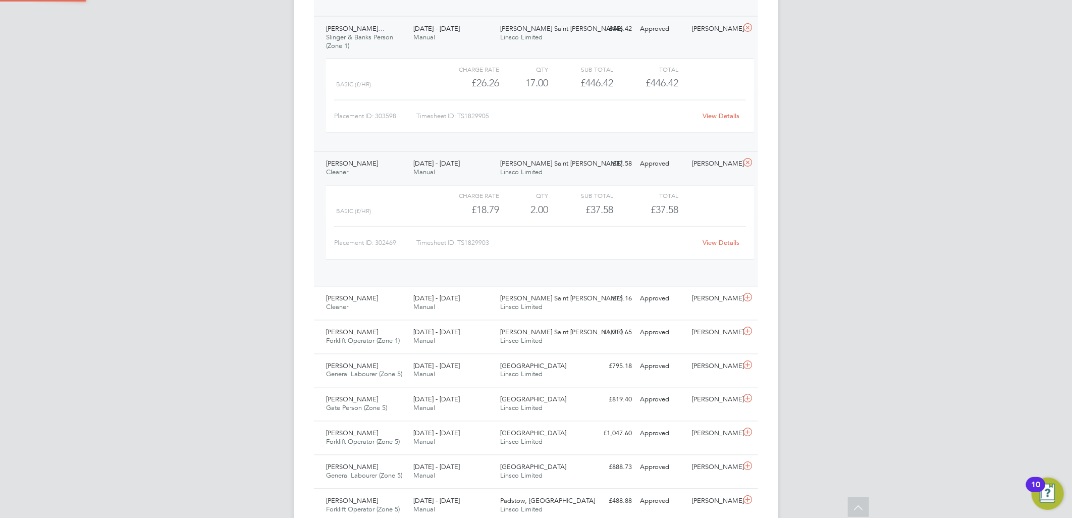
scroll to position [17, 98]
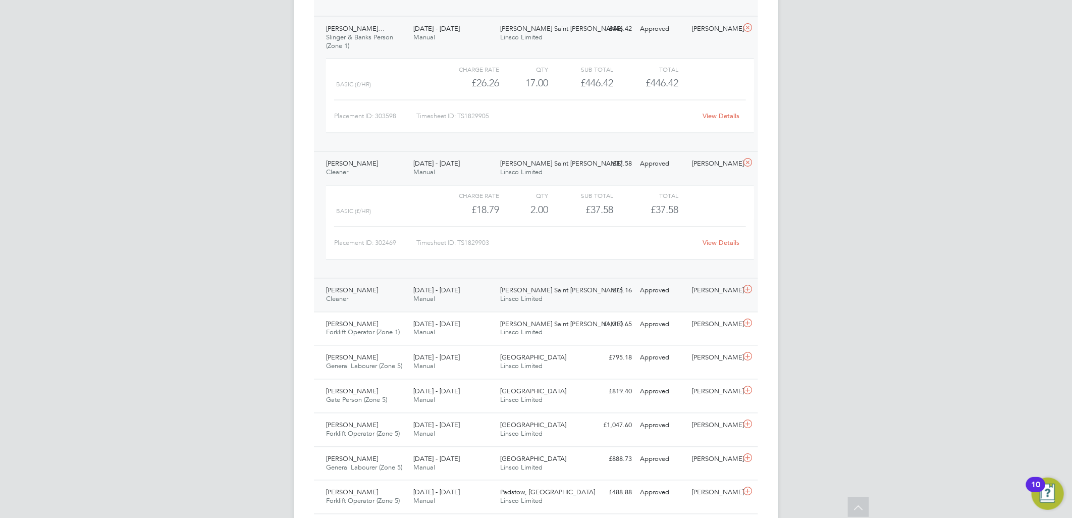
drag, startPoint x: 478, startPoint y: 298, endPoint x: 541, endPoint y: 287, distance: 63.2
click at [478, 298] on div "22 - 28 Sep 2025 Manual" at bounding box center [452, 295] width 87 height 25
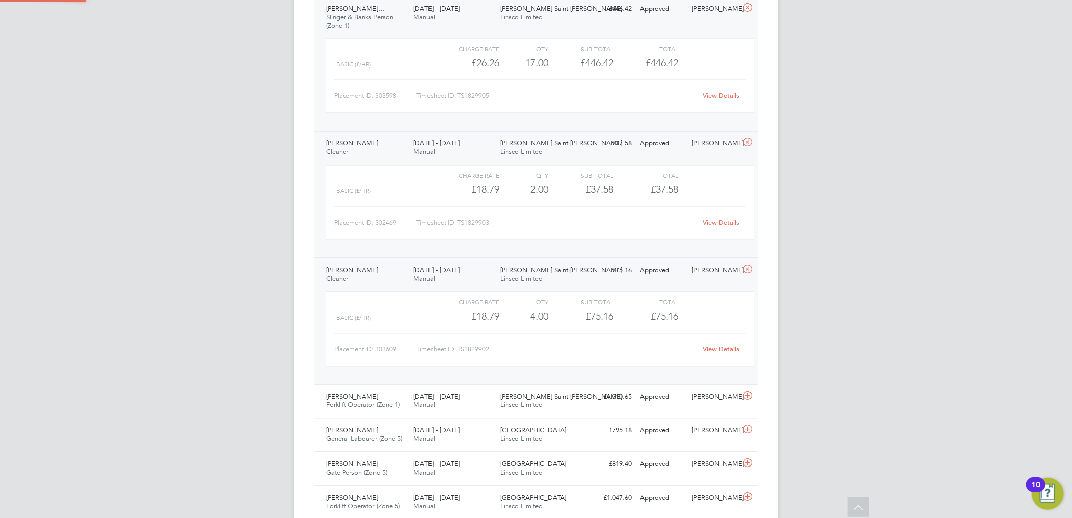
scroll to position [1177, 0]
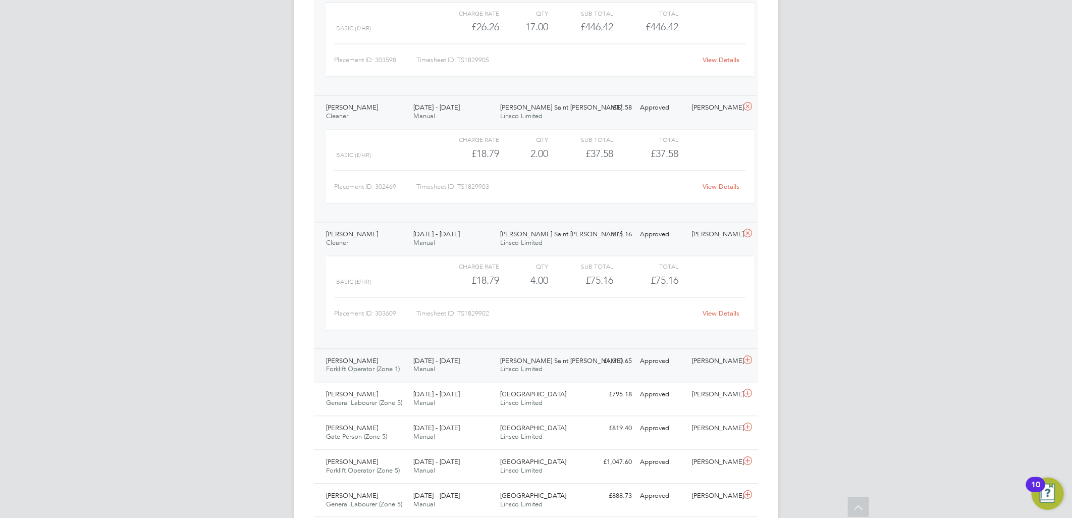
click at [416, 355] on div "22 - 28 Sep 2025 Manual" at bounding box center [452, 365] width 87 height 25
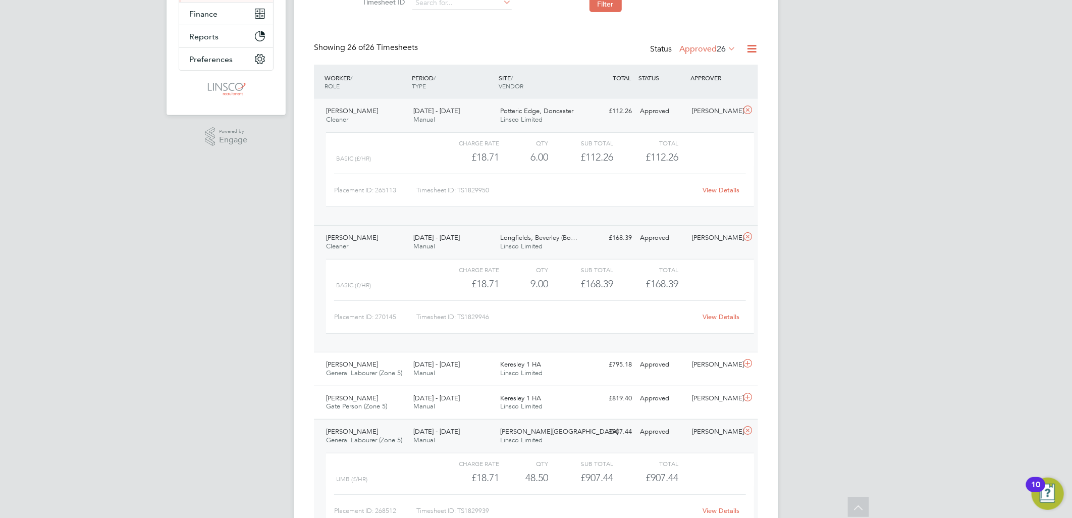
scroll to position [0, 0]
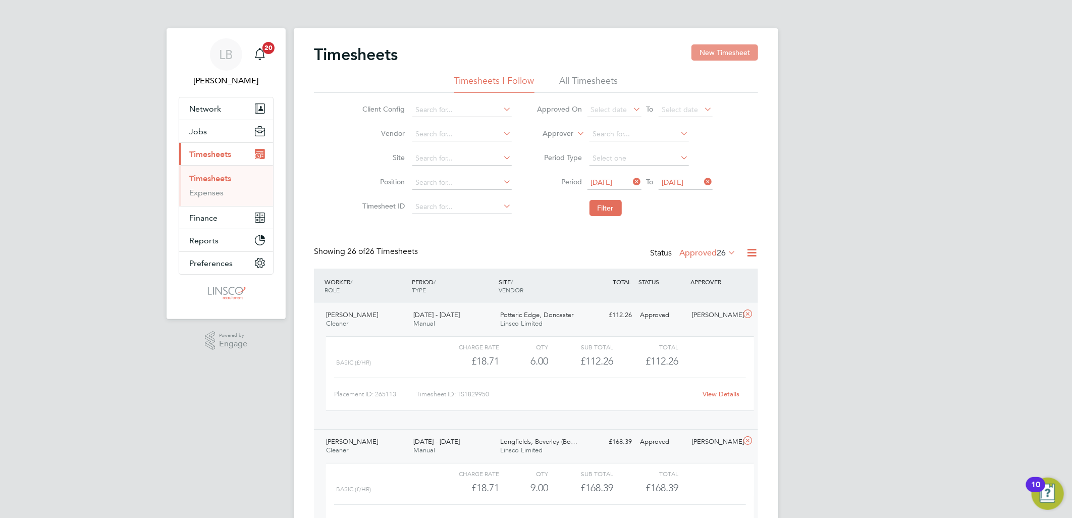
click at [712, 49] on button "New Timesheet" at bounding box center [724, 52] width 67 height 16
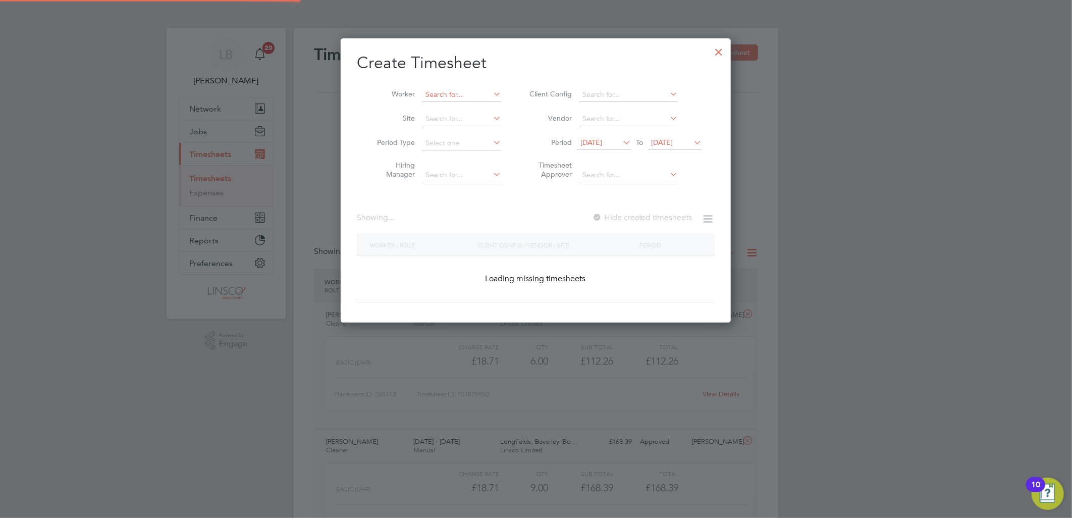
scroll to position [2105, 391]
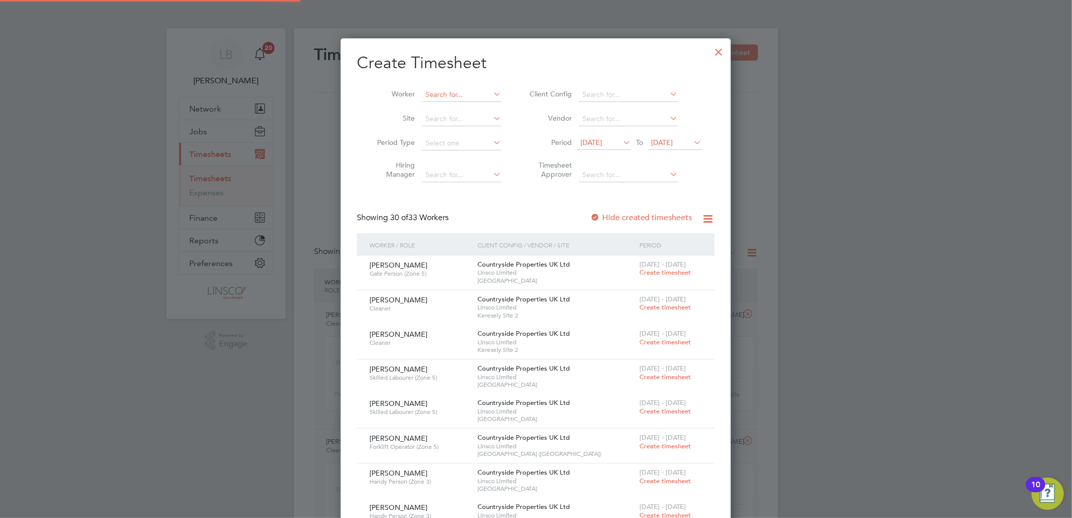
click at [455, 93] on input at bounding box center [461, 95] width 79 height 14
type input "shaun l"
click at [491, 94] on icon at bounding box center [491, 94] width 0 height 14
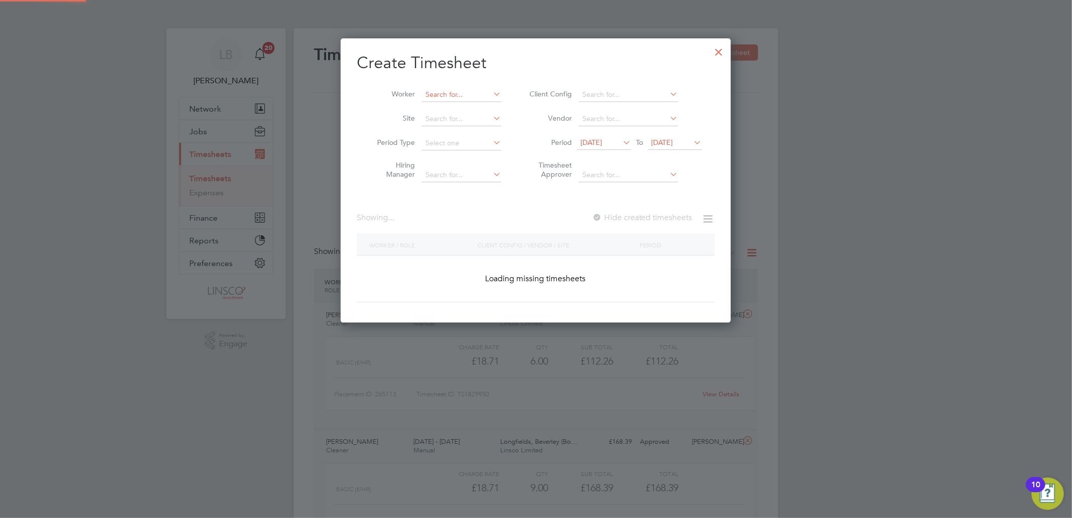
click at [478, 93] on input at bounding box center [461, 95] width 79 height 14
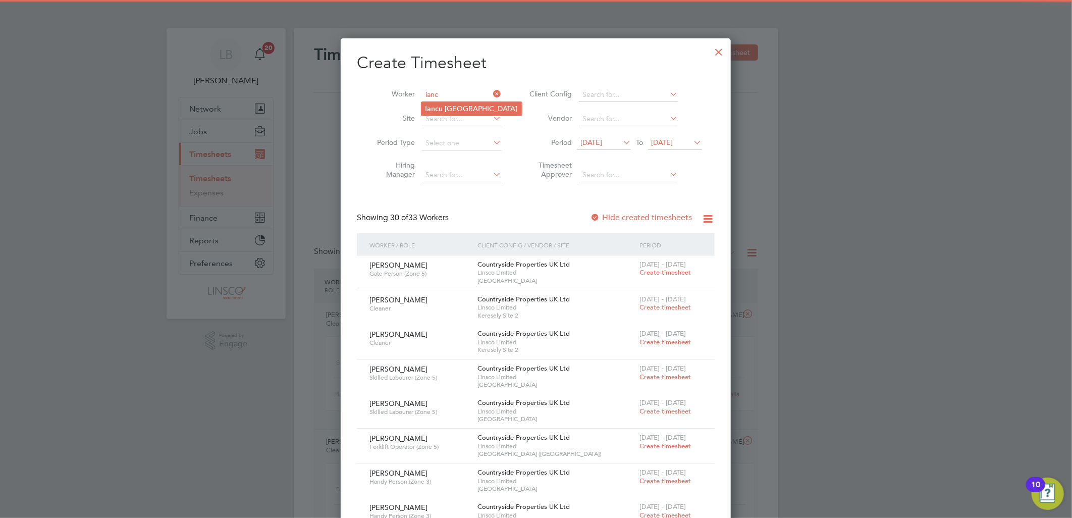
click at [467, 102] on li "Ianc u Frangu" at bounding box center [471, 109] width 100 height 14
type input "Iancu Frangu"
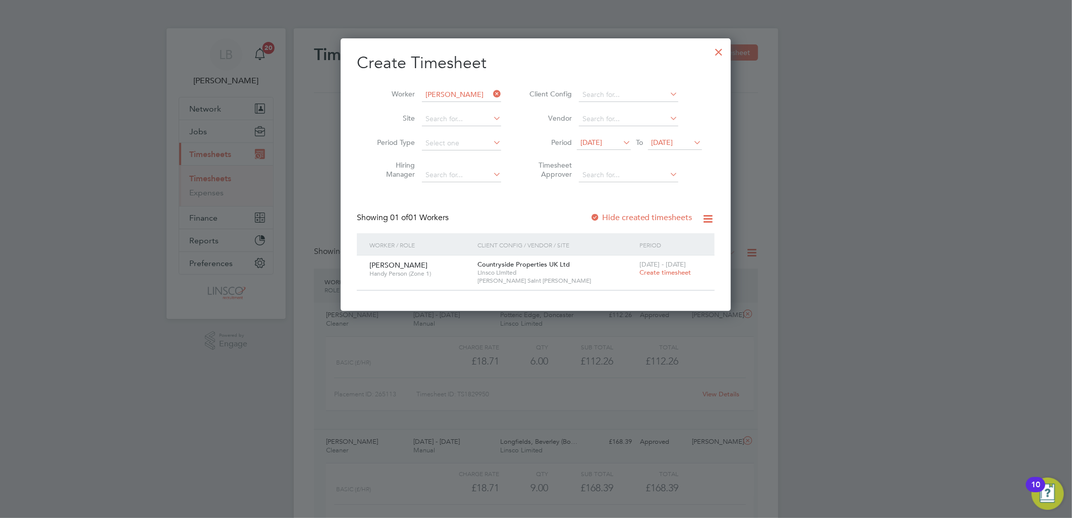
scroll to position [273, 391]
click at [667, 273] on span "Create timesheet" at bounding box center [664, 272] width 51 height 9
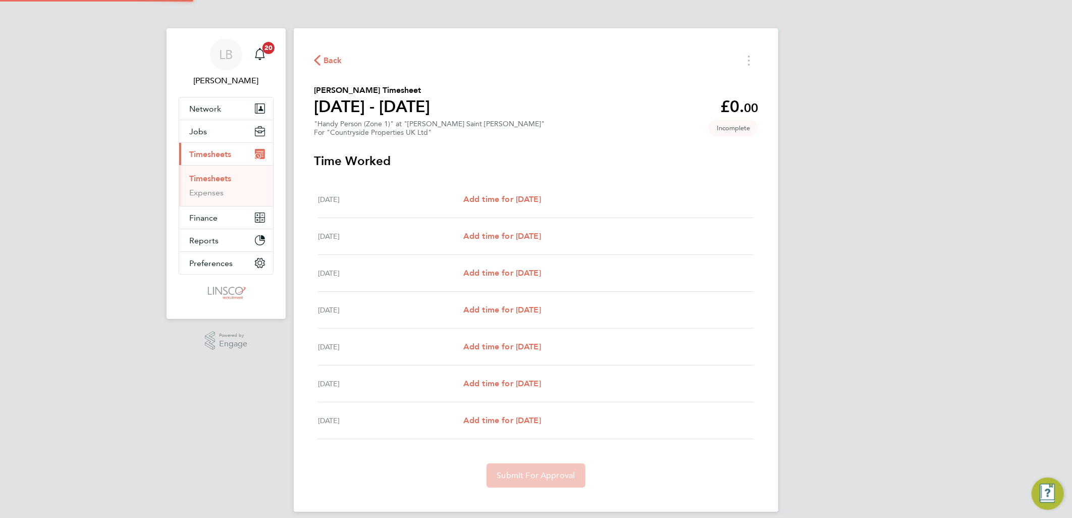
click at [550, 191] on div "Mon 22 Sep Add time for Mon 22 Sep Add time for Mon 22 Sep" at bounding box center [536, 199] width 436 height 37
click at [520, 199] on span "Add time for Mon 22 Sep" at bounding box center [502, 199] width 78 height 10
select select "30"
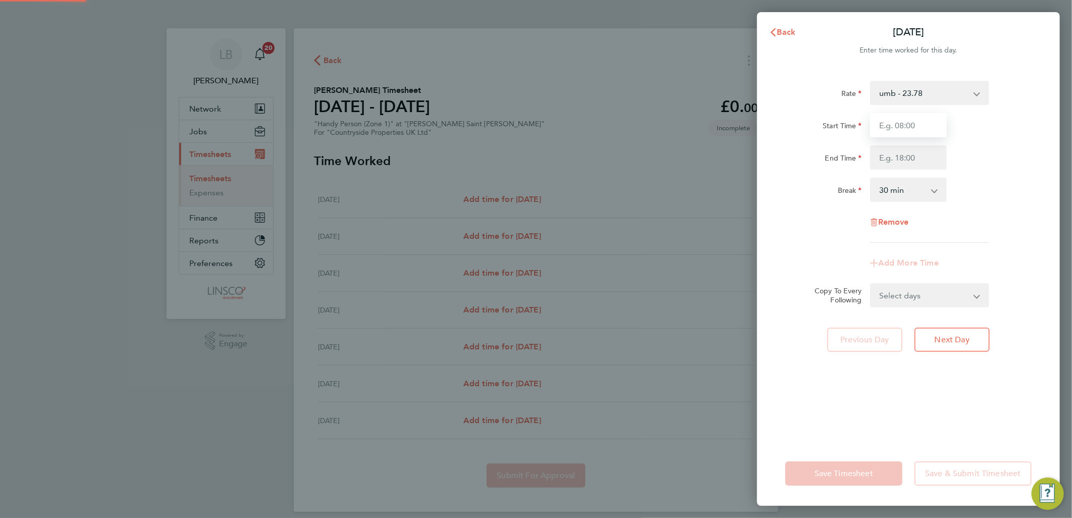
click at [921, 118] on input "Start Time" at bounding box center [908, 125] width 77 height 24
type input "07:30"
click at [886, 153] on input "End Time" at bounding box center [908, 157] width 77 height 24
type input "16:30"
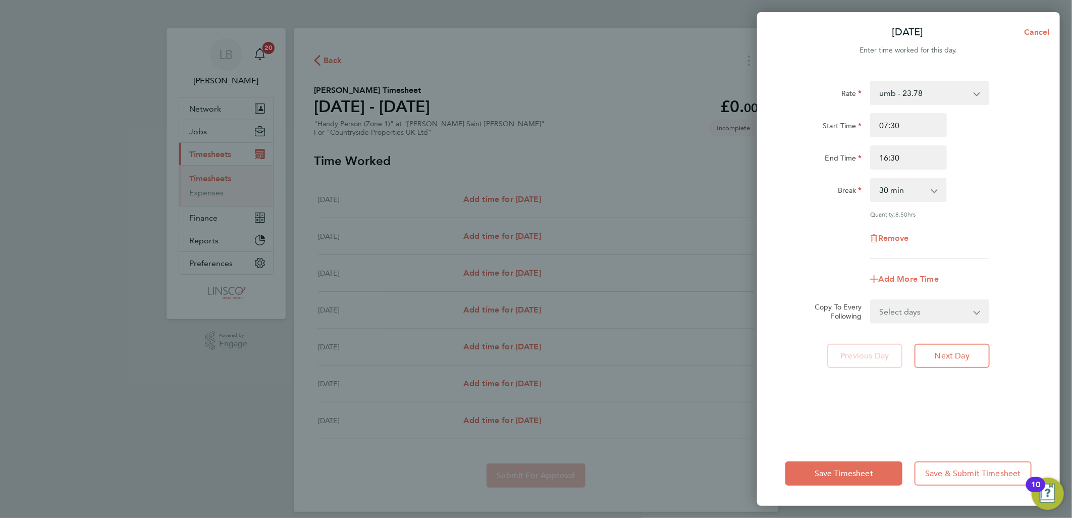
click at [1014, 144] on div "Start Time 07:30 End Time 16:30" at bounding box center [908, 141] width 254 height 57
click at [926, 308] on select "Select days Day Weekday (Mon-Fri) Weekend (Sat-Sun) Tuesday Wednesday Thursday …" at bounding box center [924, 311] width 106 height 22
select select "WEEKDAY"
click at [871, 300] on select "Select days Day Weekday (Mon-Fri) Weekend (Sat-Sun) Tuesday Wednesday Thursday …" at bounding box center [924, 311] width 106 height 22
select select "2025-09-28"
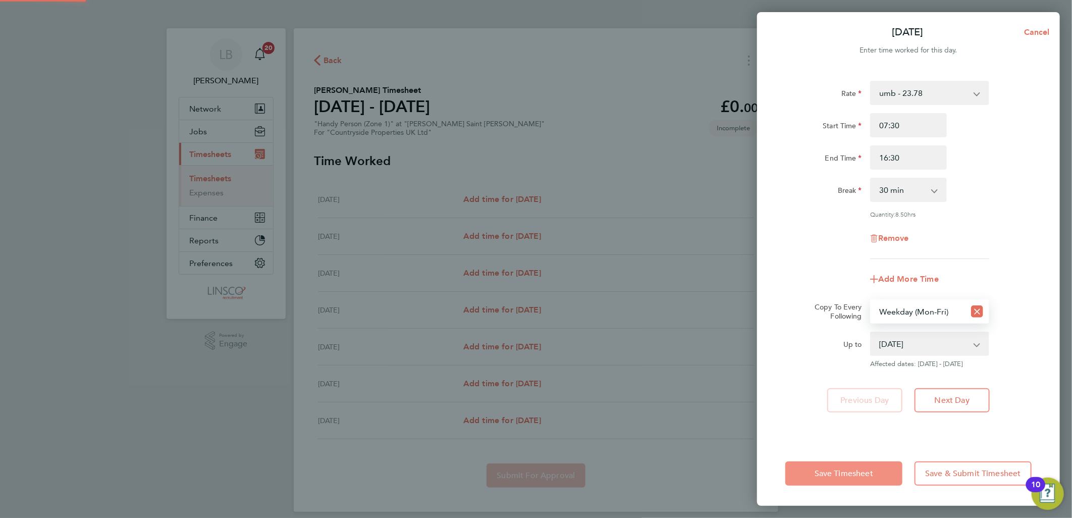
click at [841, 475] on span "Save Timesheet" at bounding box center [844, 473] width 59 height 10
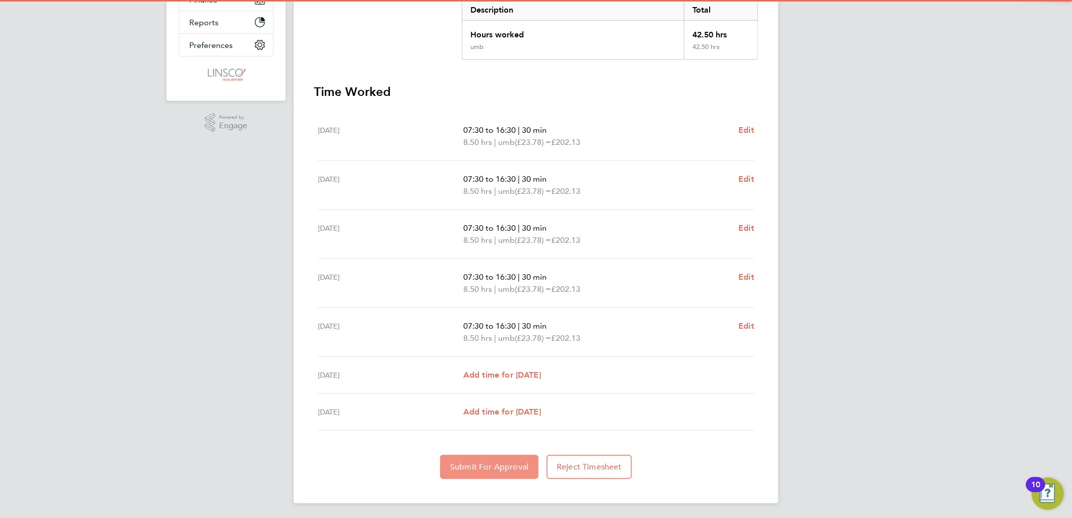
click at [480, 464] on span "Submit For Approval" at bounding box center [489, 467] width 78 height 10
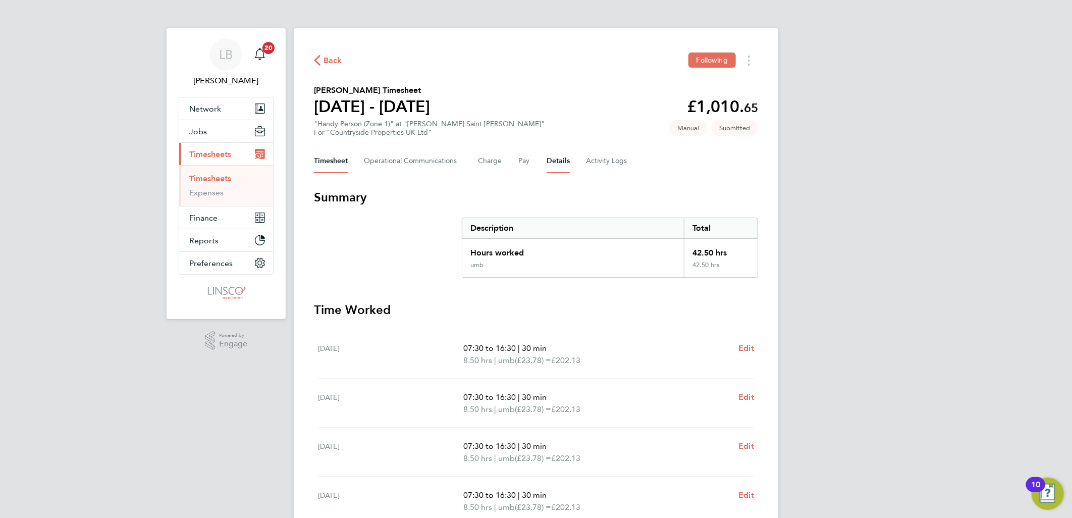
click at [548, 158] on button "Details" at bounding box center [558, 161] width 23 height 24
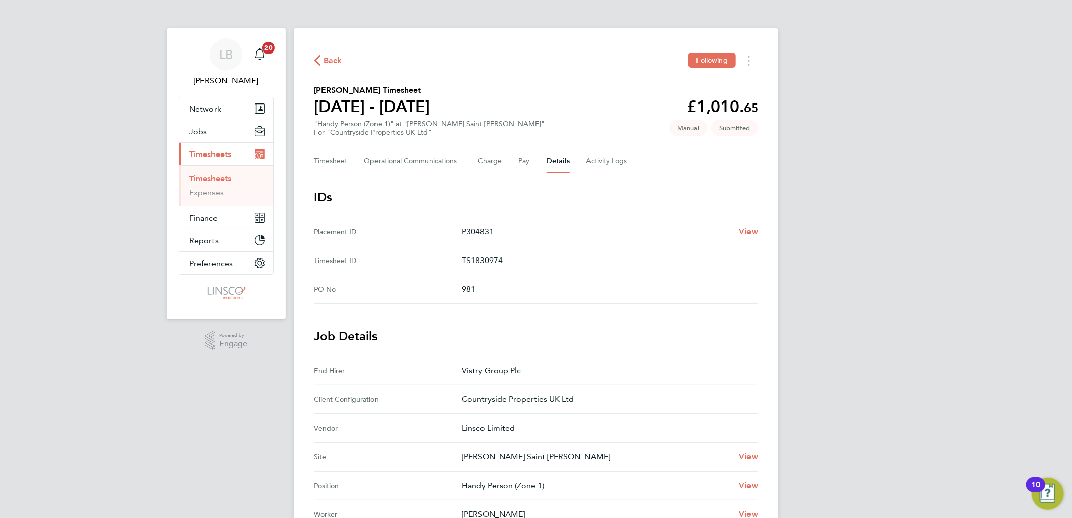
click at [331, 65] on span "Back" at bounding box center [332, 61] width 19 height 12
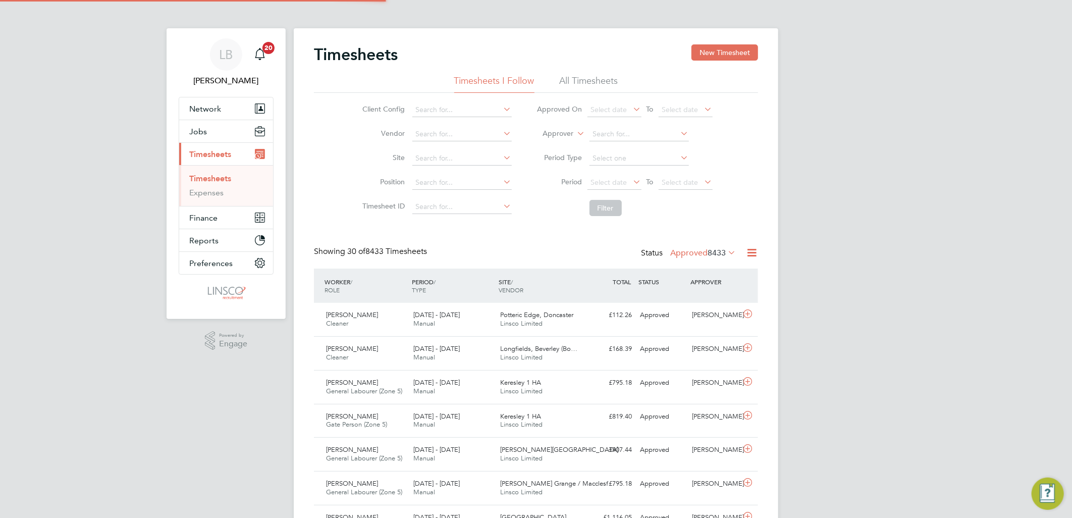
scroll to position [25, 88]
click at [631, 183] on icon at bounding box center [631, 182] width 0 height 14
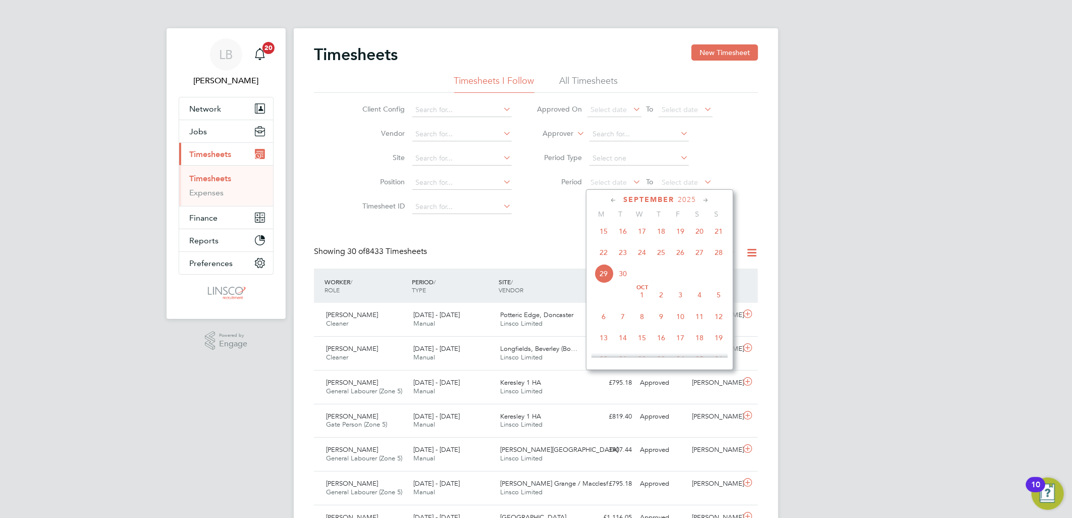
click at [609, 256] on span "22" at bounding box center [603, 252] width 19 height 19
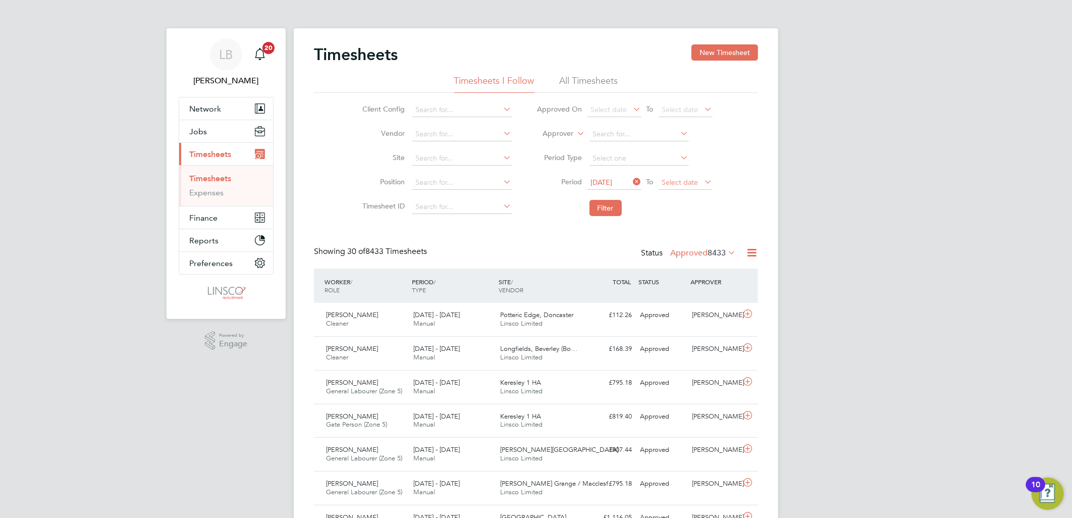
click at [685, 184] on span "Select date" at bounding box center [680, 182] width 36 height 9
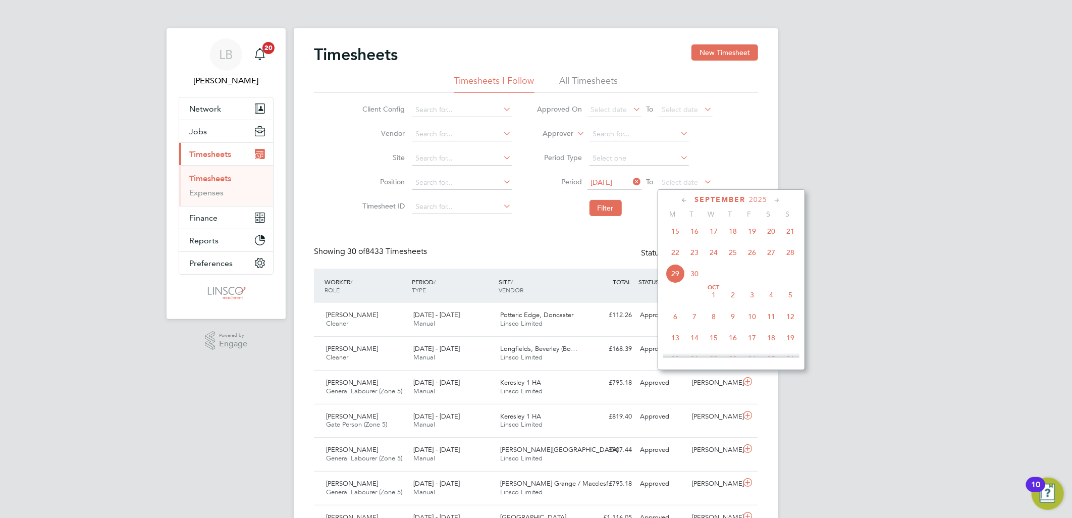
click at [790, 256] on span "28" at bounding box center [790, 252] width 19 height 19
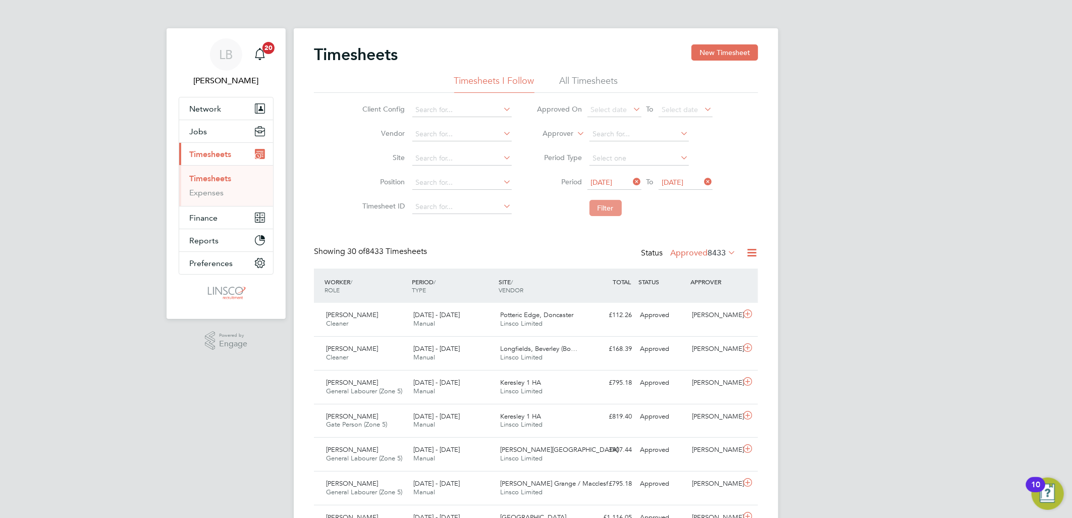
click at [603, 210] on button "Filter" at bounding box center [605, 208] width 32 height 16
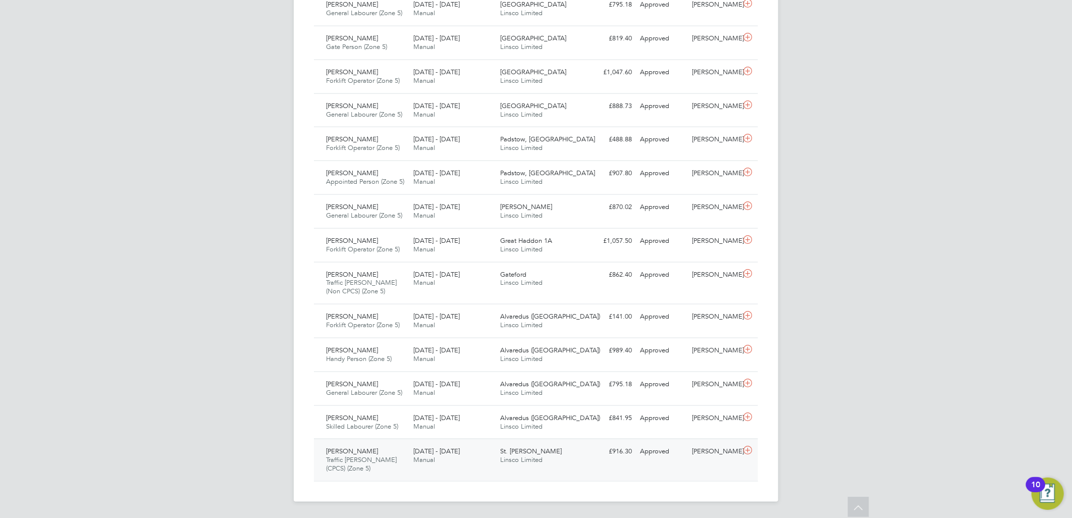
click at [476, 457] on div "22 - 28 Sep 2025 Manual" at bounding box center [452, 455] width 87 height 25
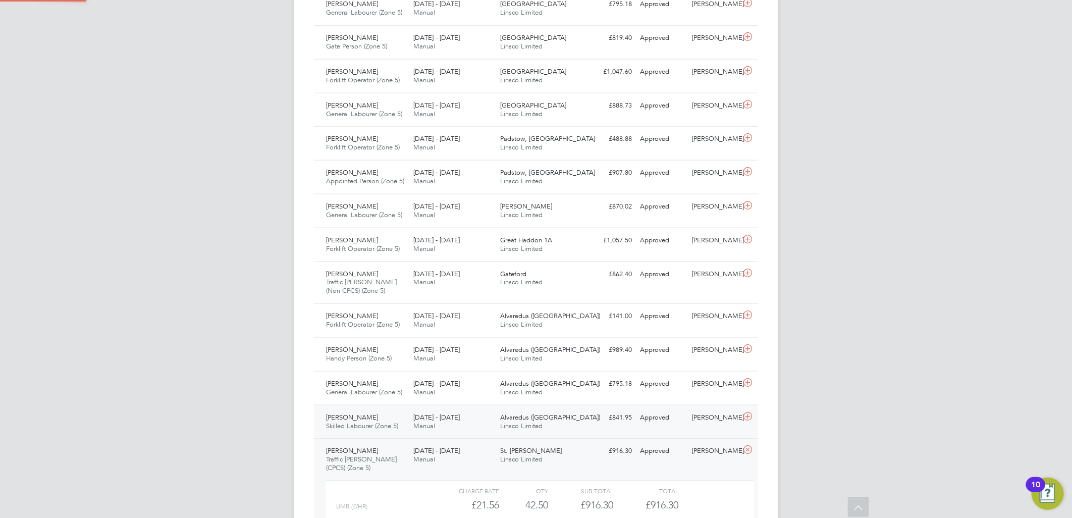
click at [412, 424] on div "22 - 28 Sep 2025 Manual" at bounding box center [452, 421] width 87 height 25
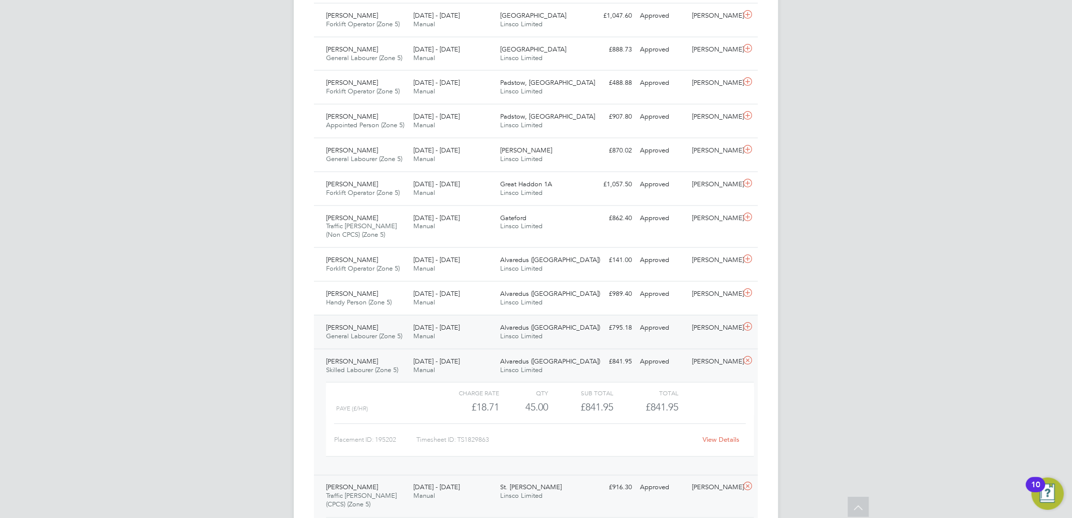
drag, startPoint x: 497, startPoint y: 334, endPoint x: 503, endPoint y: 331, distance: 7.2
click at [497, 334] on div "Alvaredus (Fairham) Linsco Limited" at bounding box center [540, 331] width 87 height 25
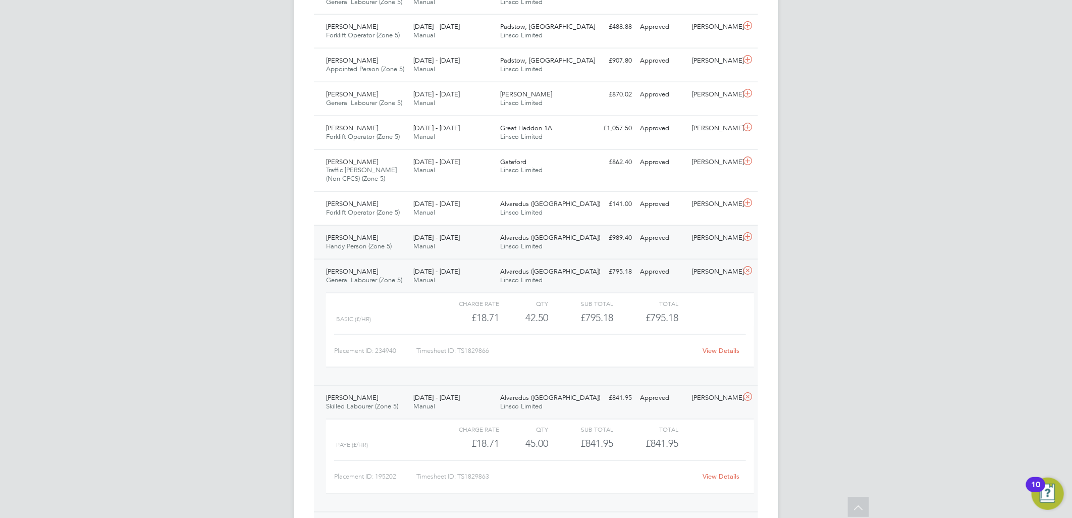
drag, startPoint x: 349, startPoint y: 241, endPoint x: 421, endPoint y: 239, distance: 72.7
click at [349, 241] on span "Richard Tomiczek" at bounding box center [352, 237] width 52 height 9
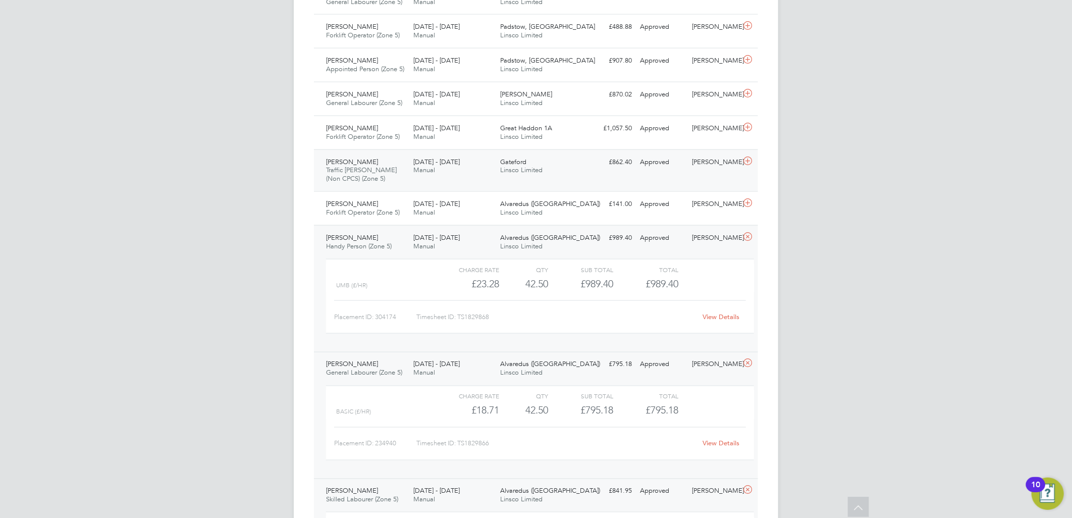
click at [407, 184] on div "Joel Edwards Traffic Marshall (Non CPCS) (Zone 5) 22 - 28 Sep 2025" at bounding box center [365, 171] width 87 height 34
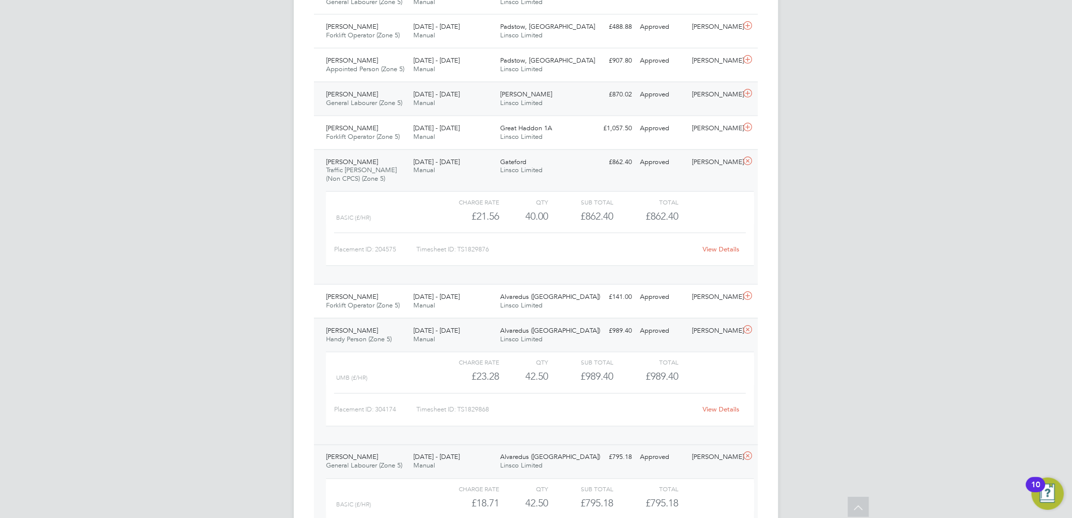
click at [487, 109] on div "22 - 28 Sep 2025 Manual" at bounding box center [452, 98] width 87 height 25
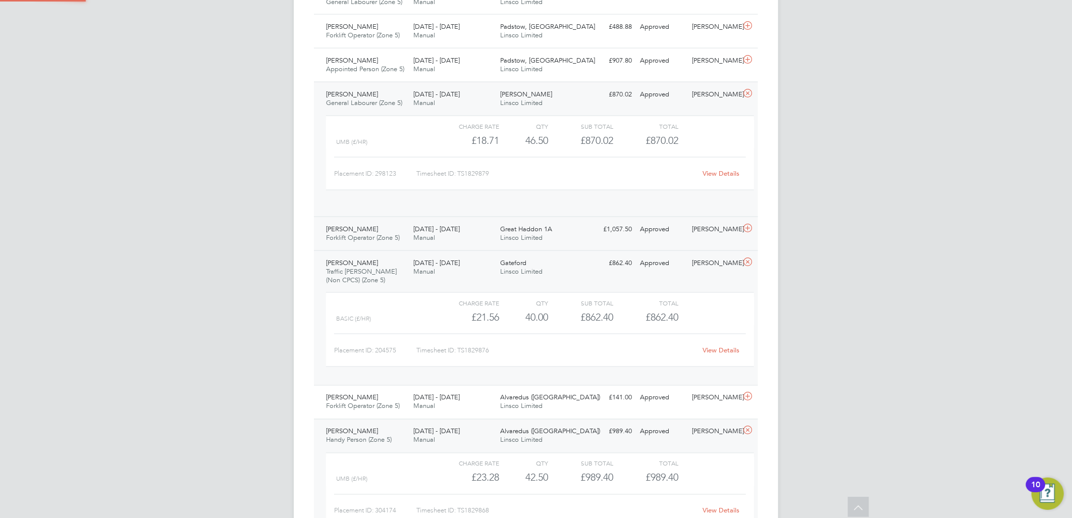
scroll to position [17, 98]
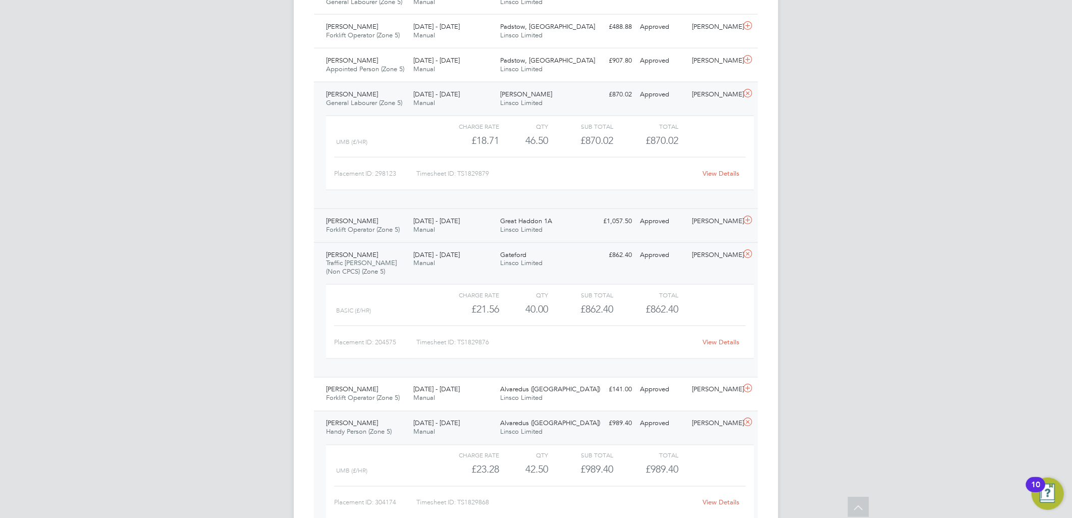
click at [484, 225] on div "22 - 28 Sep 2025 Manual" at bounding box center [452, 225] width 87 height 25
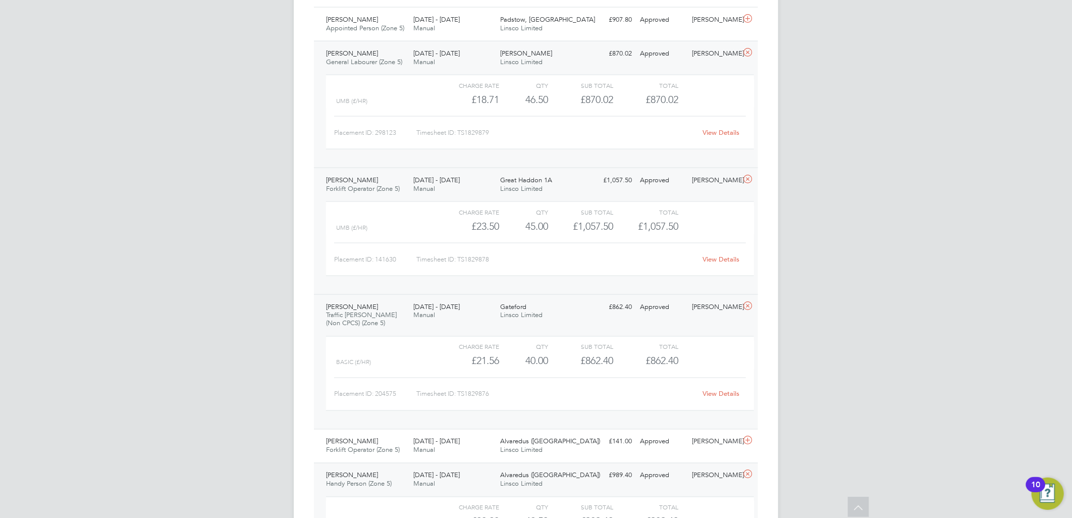
scroll to position [844, 0]
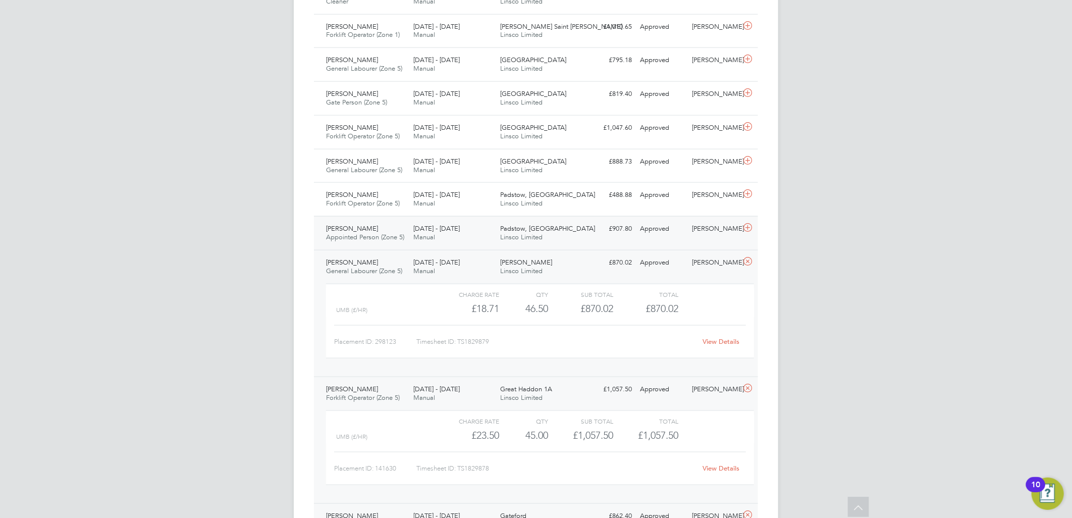
drag, startPoint x: 375, startPoint y: 235, endPoint x: 411, endPoint y: 235, distance: 36.3
click at [375, 235] on span "Appointed Person (Zone 5)" at bounding box center [365, 237] width 78 height 9
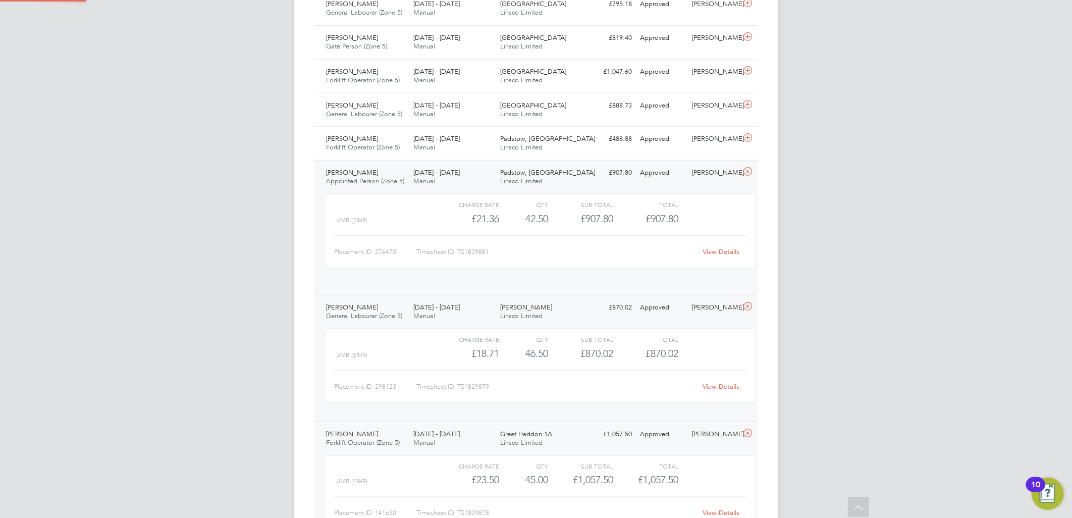
scroll to position [17, 98]
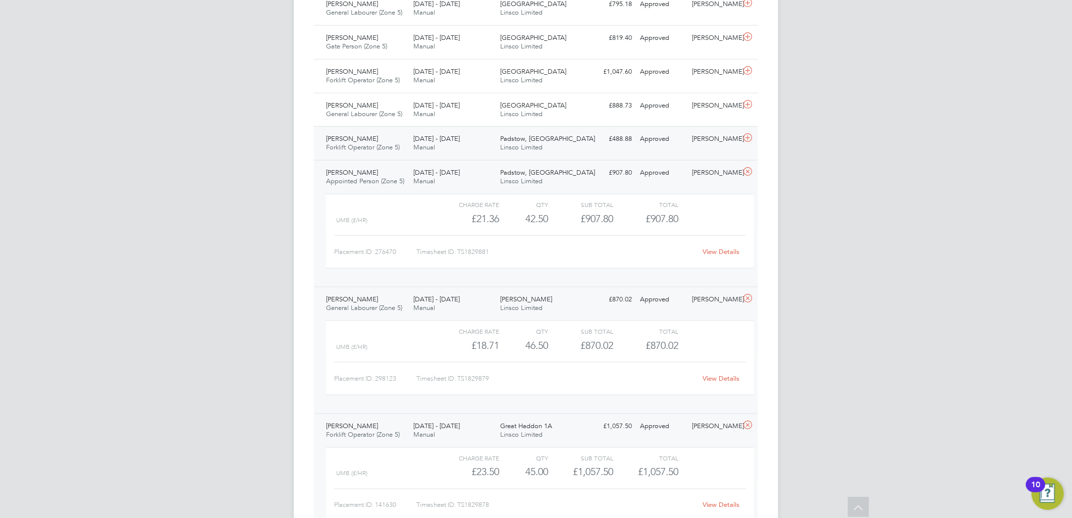
click at [386, 148] on span "Forklift Operator (Zone 5)" at bounding box center [363, 147] width 74 height 9
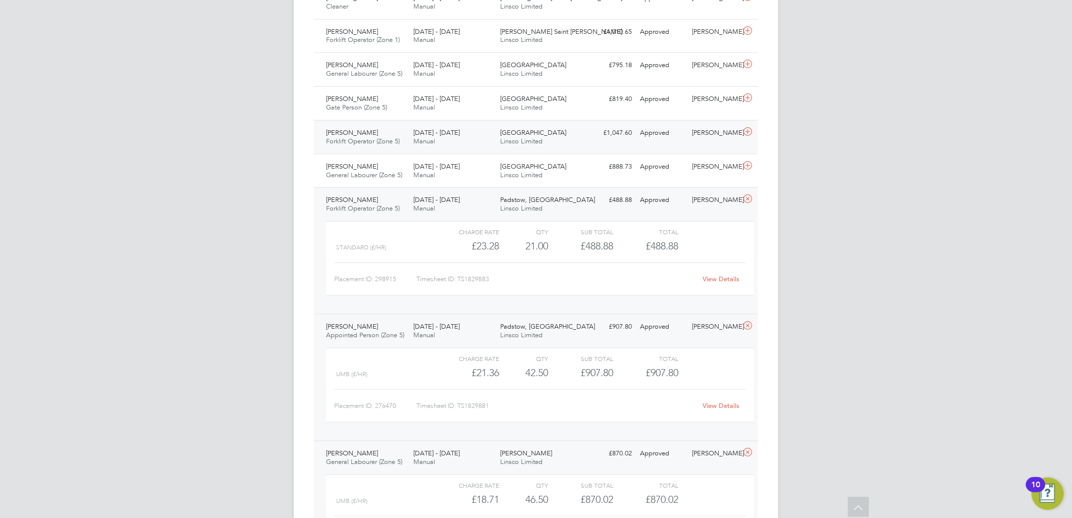
scroll to position [564, 0]
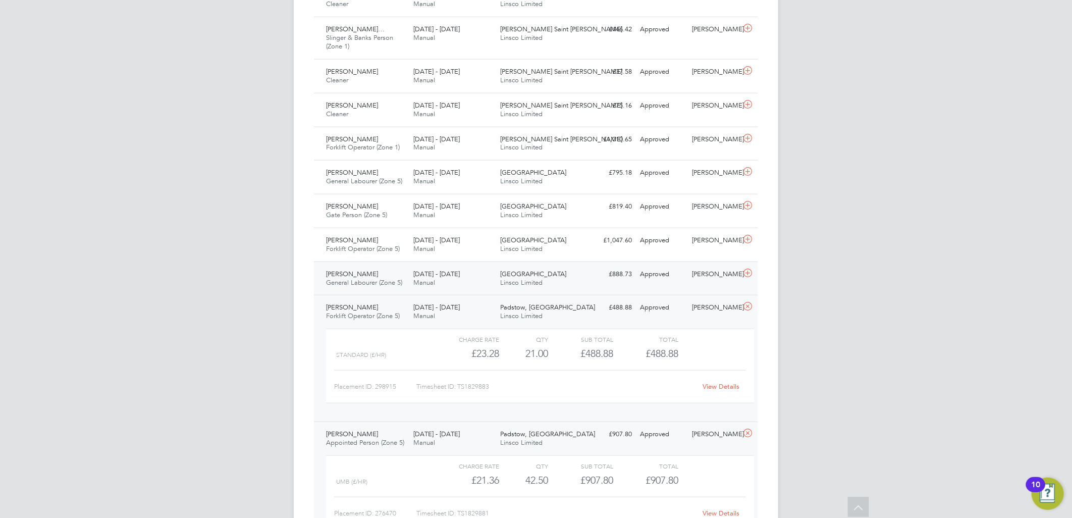
click at [404, 283] on div "Mark Evans General Labourer (Zone 5) 22 - 28 Sep 2025" at bounding box center [365, 278] width 87 height 25
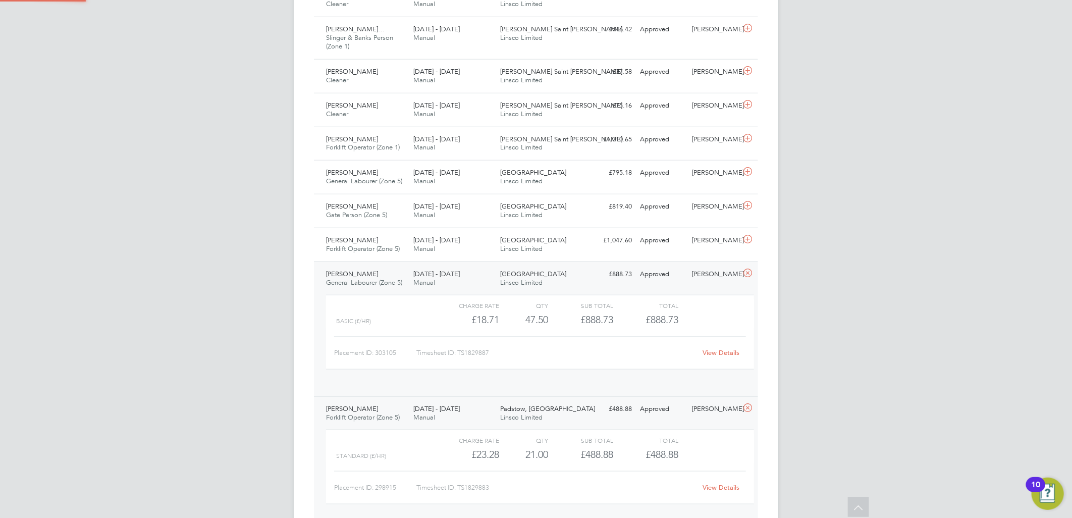
scroll to position [17, 98]
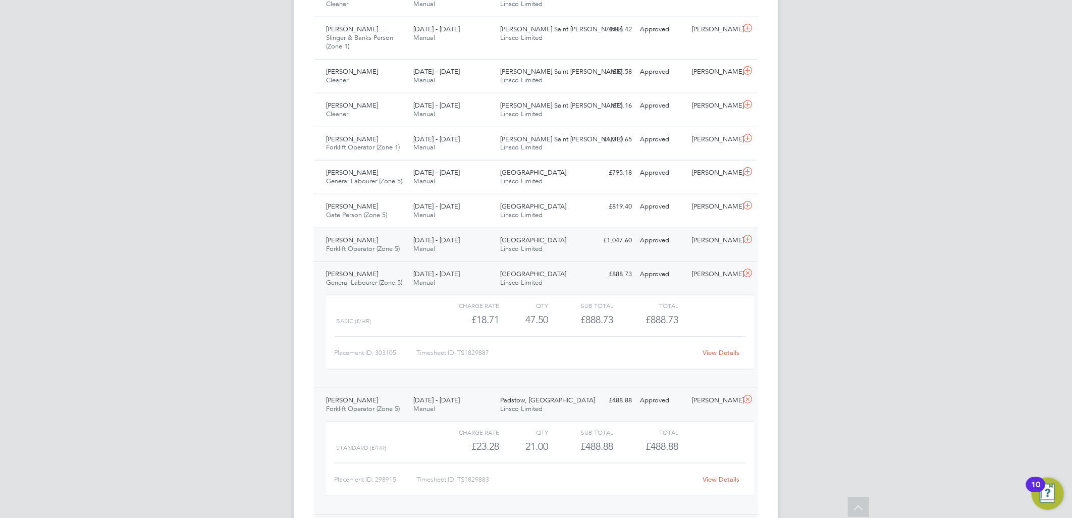
drag, startPoint x: 435, startPoint y: 241, endPoint x: 509, endPoint y: 251, distance: 74.4
click at [435, 241] on span "22 - 28 Sep 2025" at bounding box center [436, 240] width 46 height 9
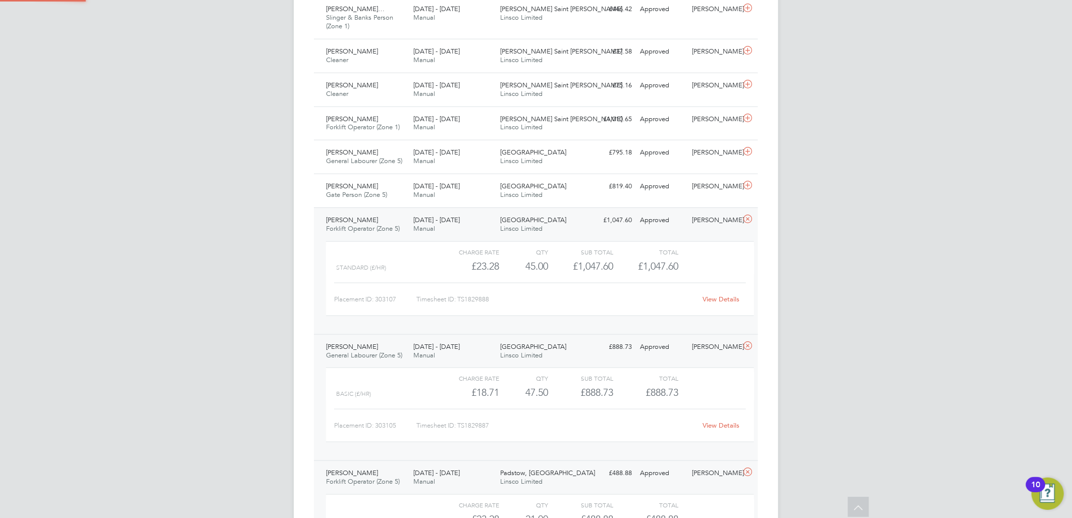
scroll to position [620, 0]
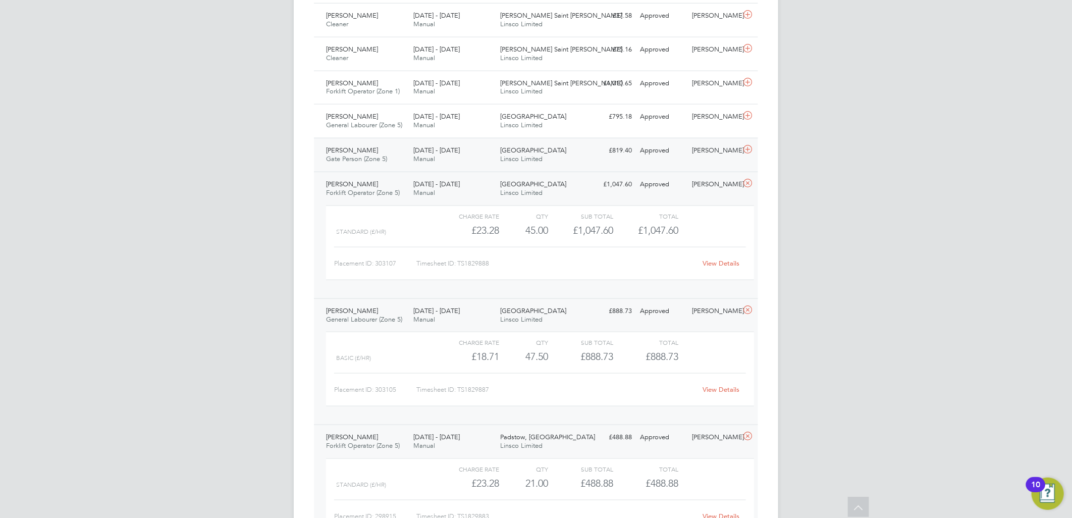
drag, startPoint x: 405, startPoint y: 156, endPoint x: 503, endPoint y: 157, distance: 97.9
click at [404, 156] on div "Andrew Grisedale Gate Person (Zone 5) 22 - 28 Sep 2025" at bounding box center [365, 154] width 87 height 25
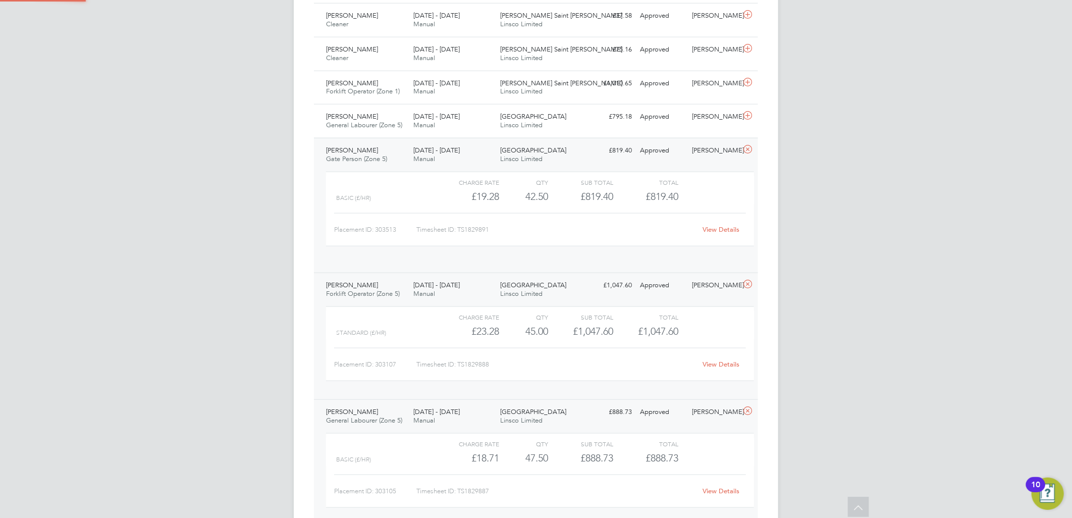
scroll to position [17, 98]
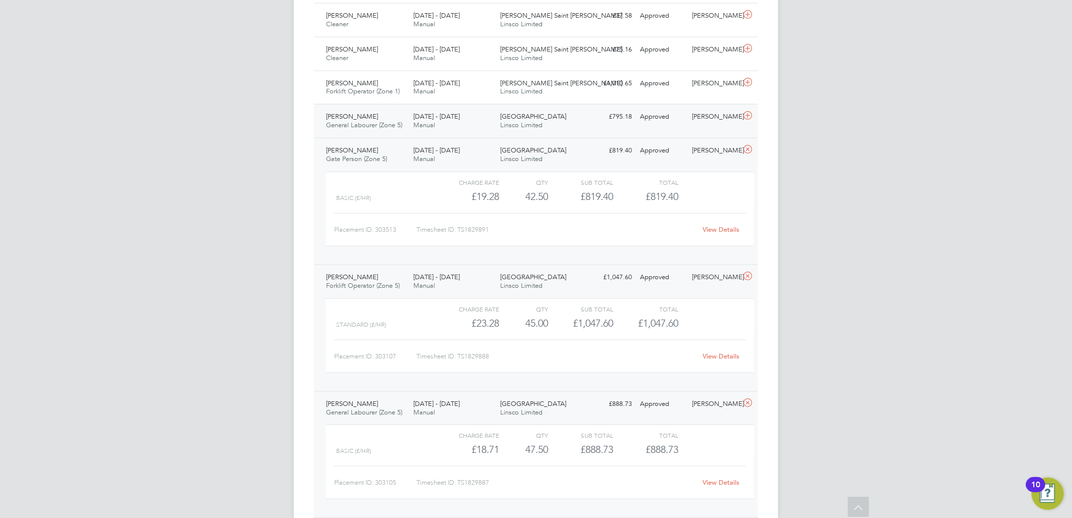
drag, startPoint x: 489, startPoint y: 112, endPoint x: 503, endPoint y: 130, distance: 23.3
click at [489, 112] on div "22 - 28 Sep 2025 Manual" at bounding box center [452, 121] width 87 height 25
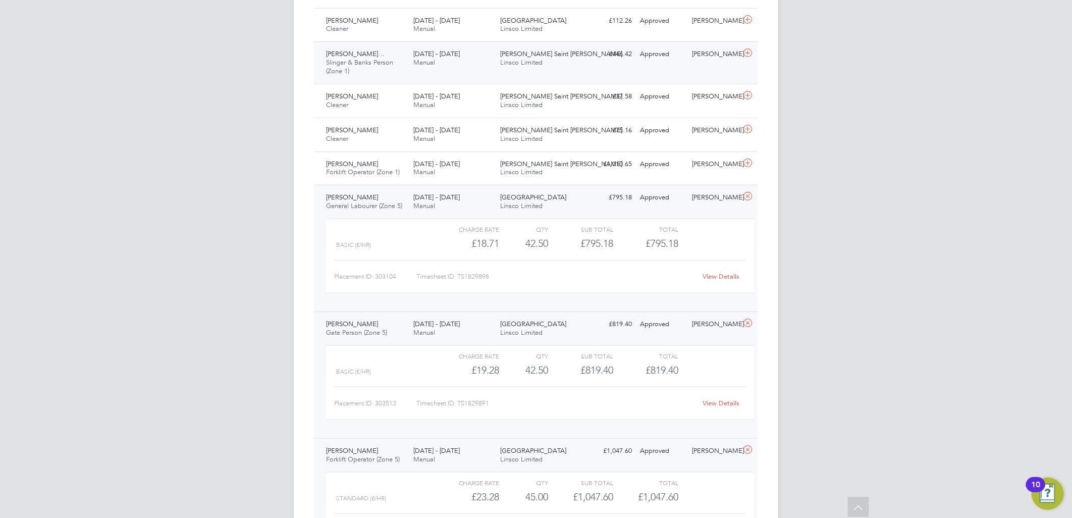
scroll to position [452, 0]
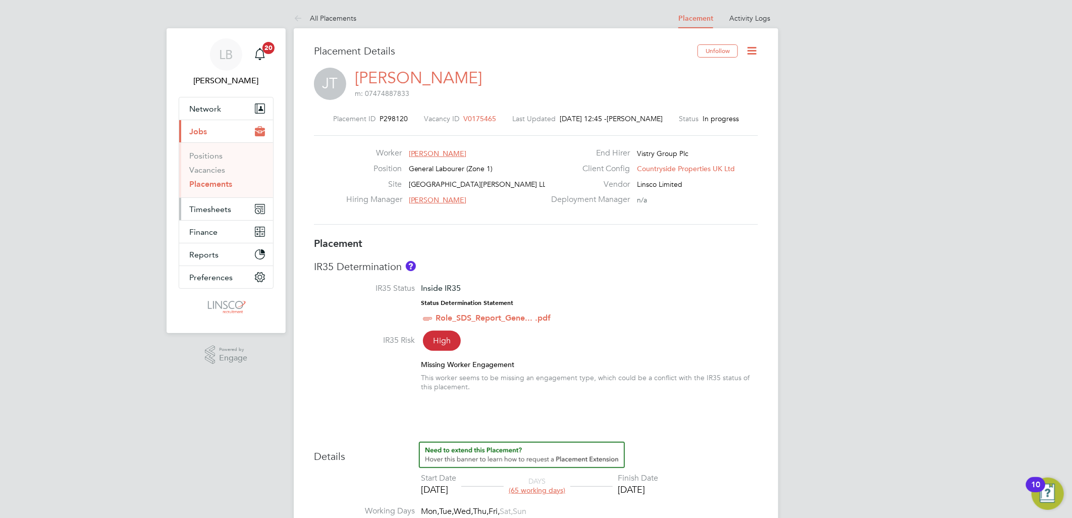
click at [197, 207] on span "Timesheets" at bounding box center [210, 209] width 42 height 10
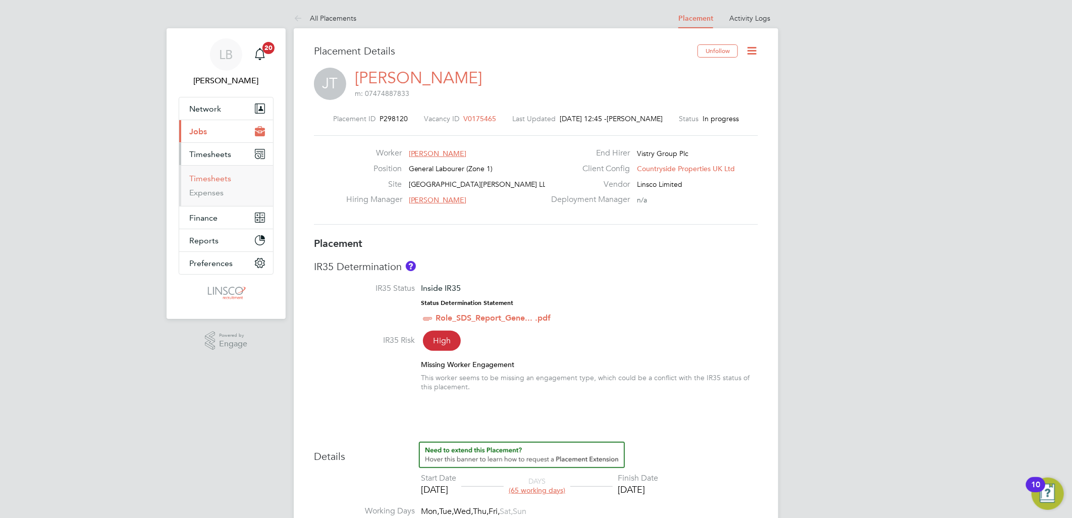
click at [215, 175] on link "Timesheets" at bounding box center [210, 179] width 42 height 10
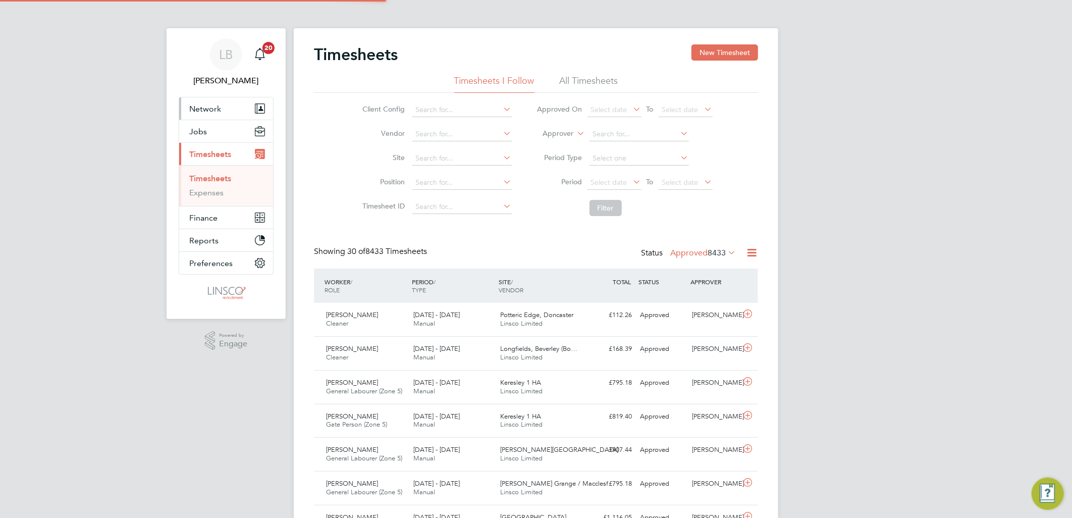
scroll to position [5, 6]
click at [734, 48] on button "New Timesheet" at bounding box center [724, 52] width 67 height 16
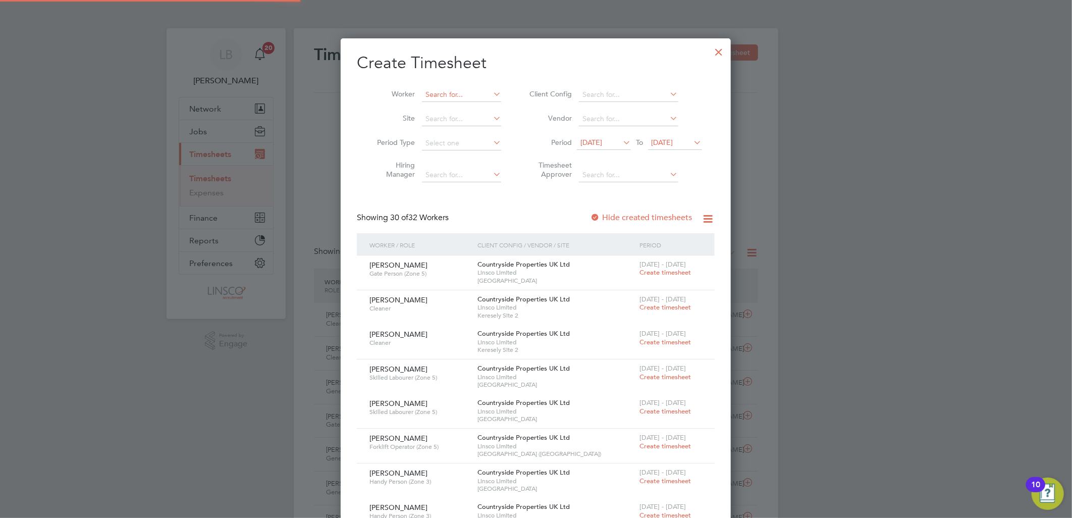
click at [431, 94] on input at bounding box center [461, 95] width 79 height 14
click at [439, 103] on li "M ichal Mika" at bounding box center [464, 108] width 87 height 14
type input "Michal Mika"
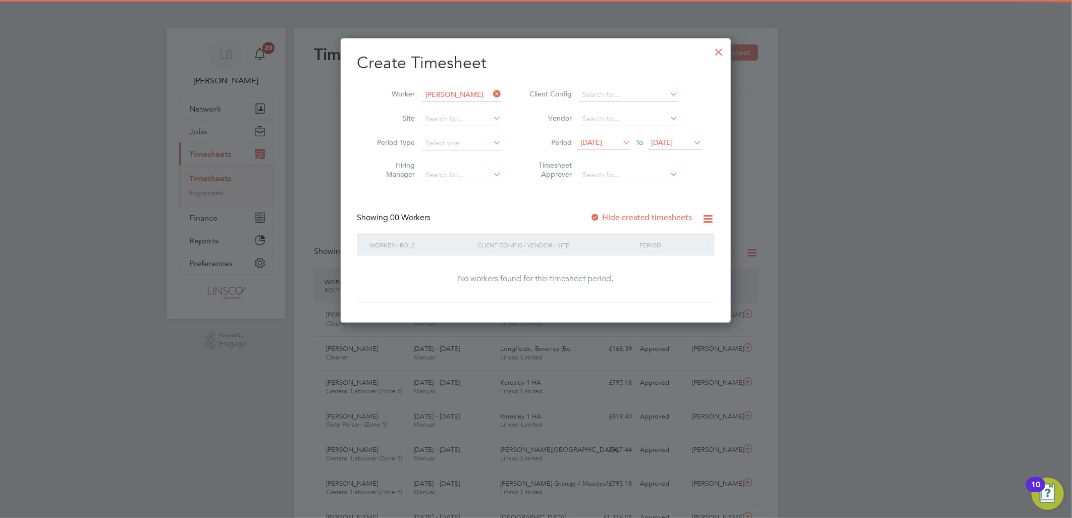
click at [641, 214] on label "Hide created timesheets" at bounding box center [641, 217] width 102 height 10
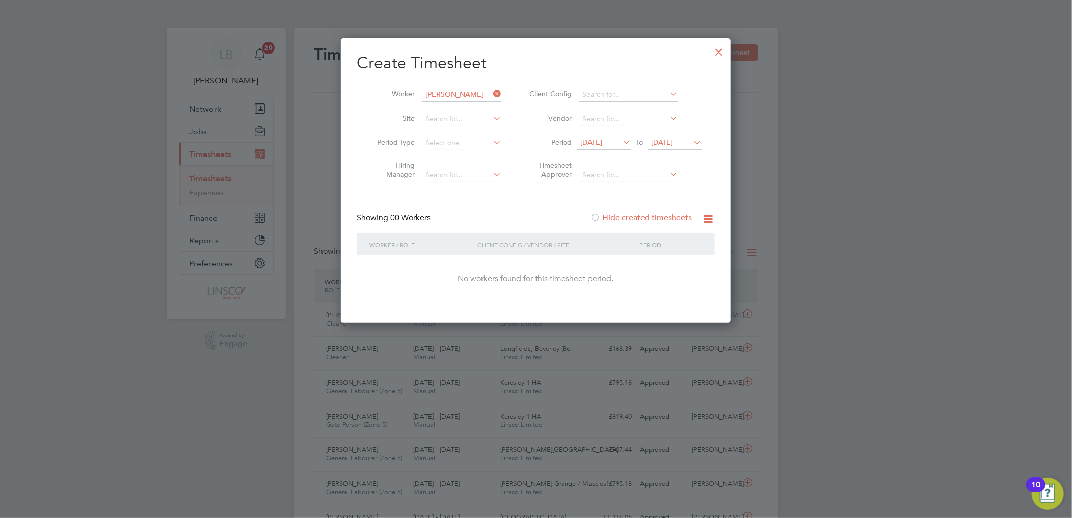
click at [654, 216] on label "Hide created timesheets" at bounding box center [641, 217] width 102 height 10
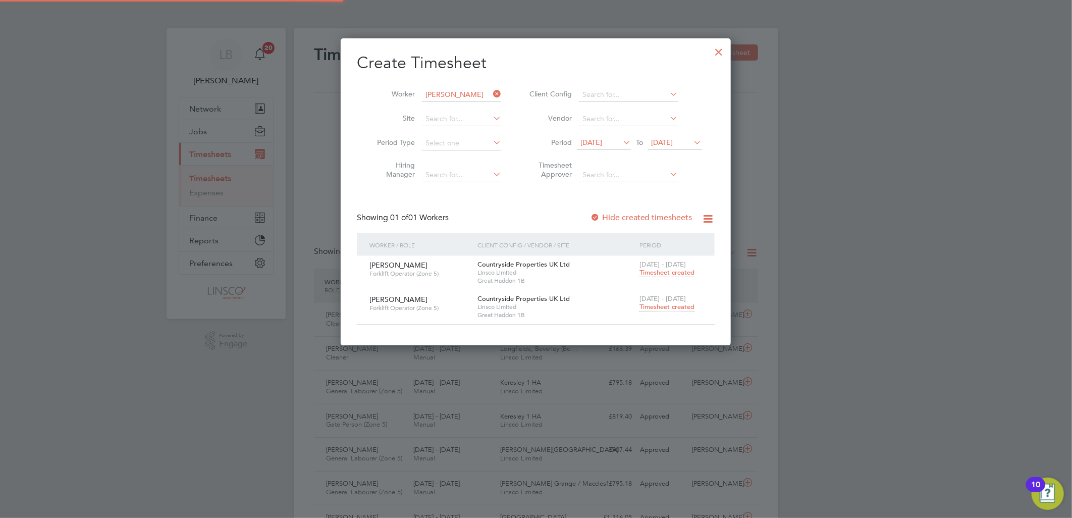
click at [667, 307] on span "Timesheet created" at bounding box center [666, 306] width 55 height 9
